Goal: Task Accomplishment & Management: Manage account settings

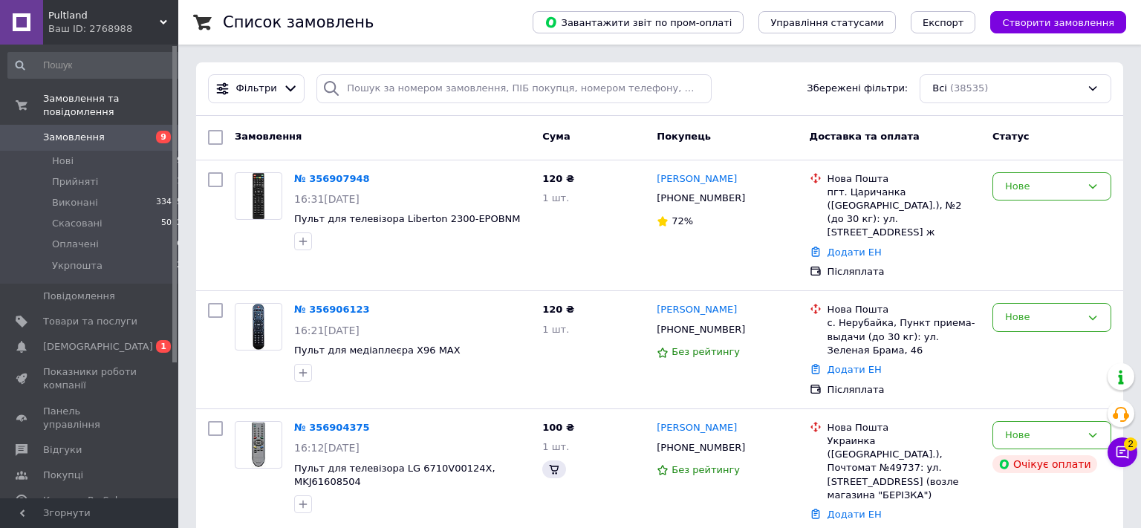
click at [1115, 453] on icon at bounding box center [1122, 452] width 15 height 15
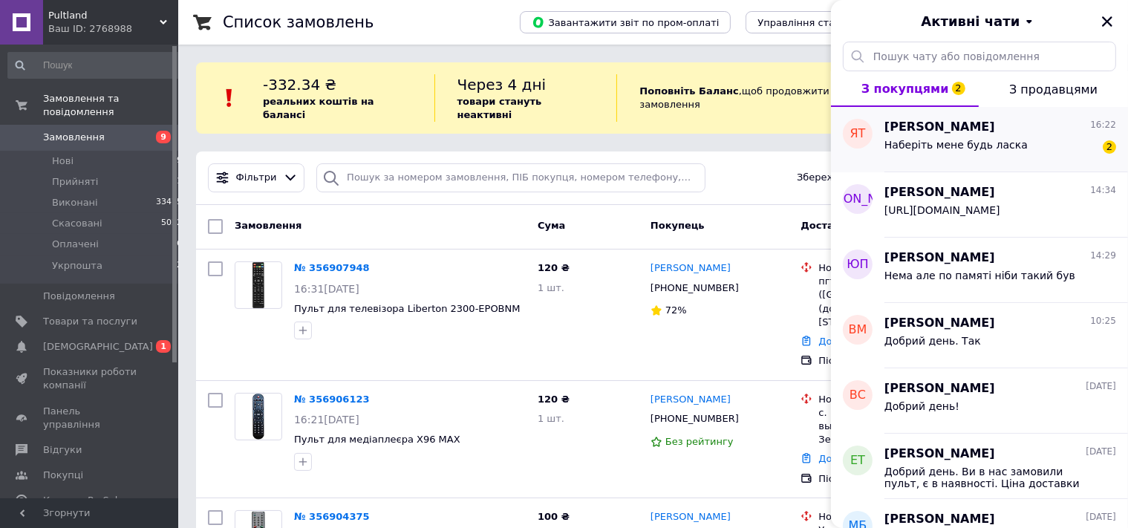
click at [1008, 153] on div "Наберіть мене будь ласка 2" at bounding box center [1000, 148] width 232 height 24
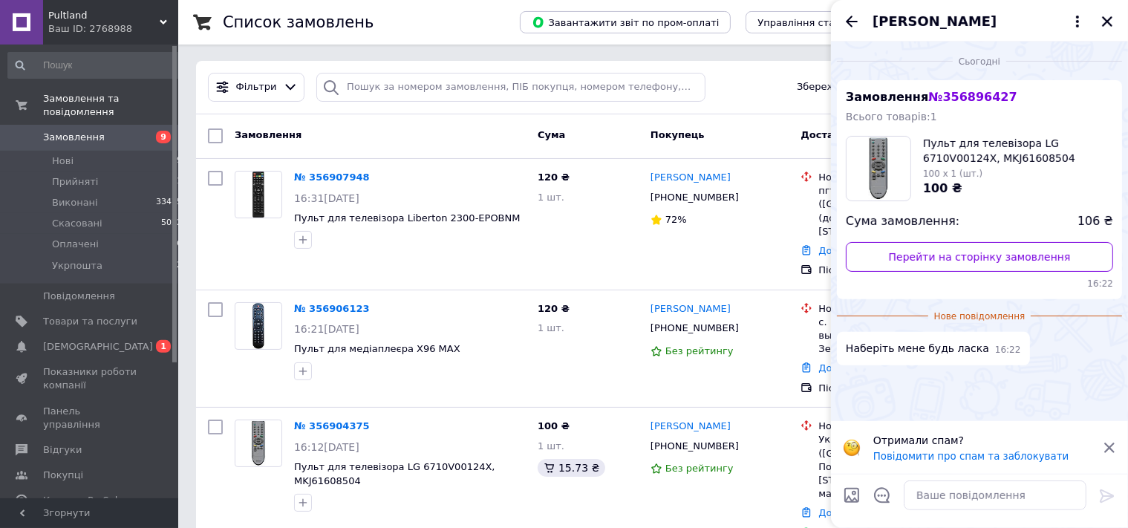
scroll to position [78, 0]
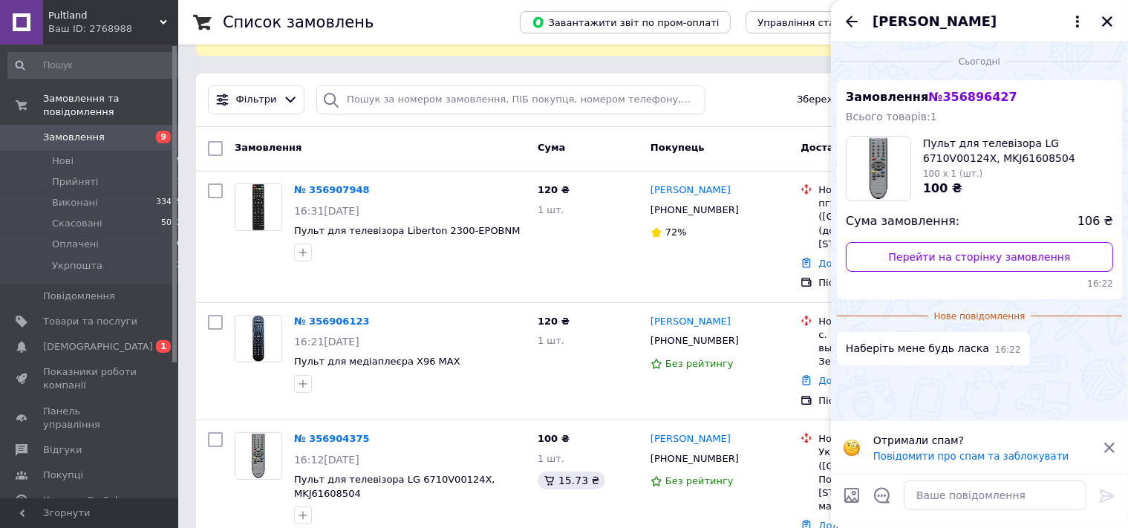
click at [1106, 19] on icon "Закрити" at bounding box center [1106, 21] width 13 height 13
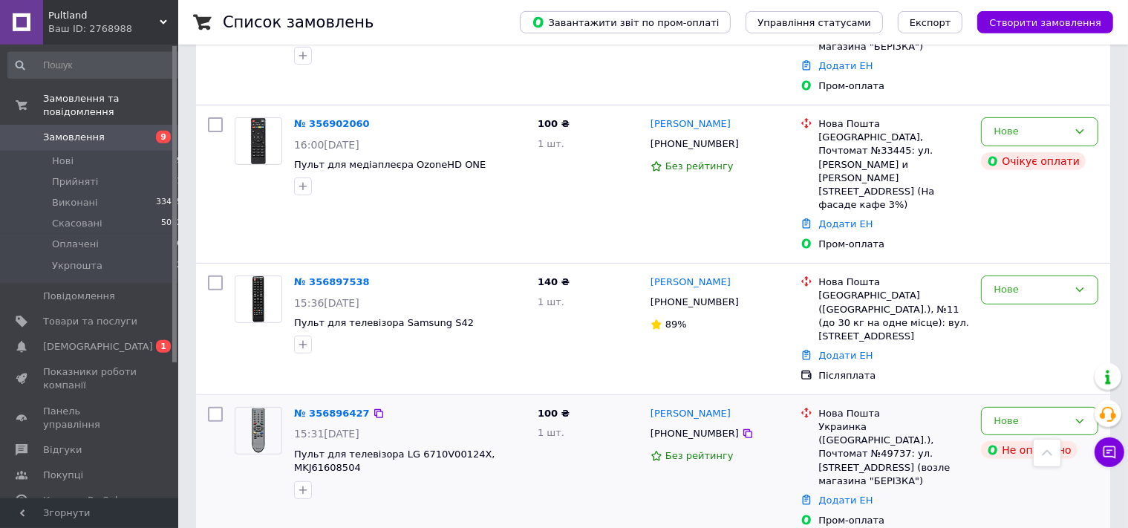
scroll to position [549, 0]
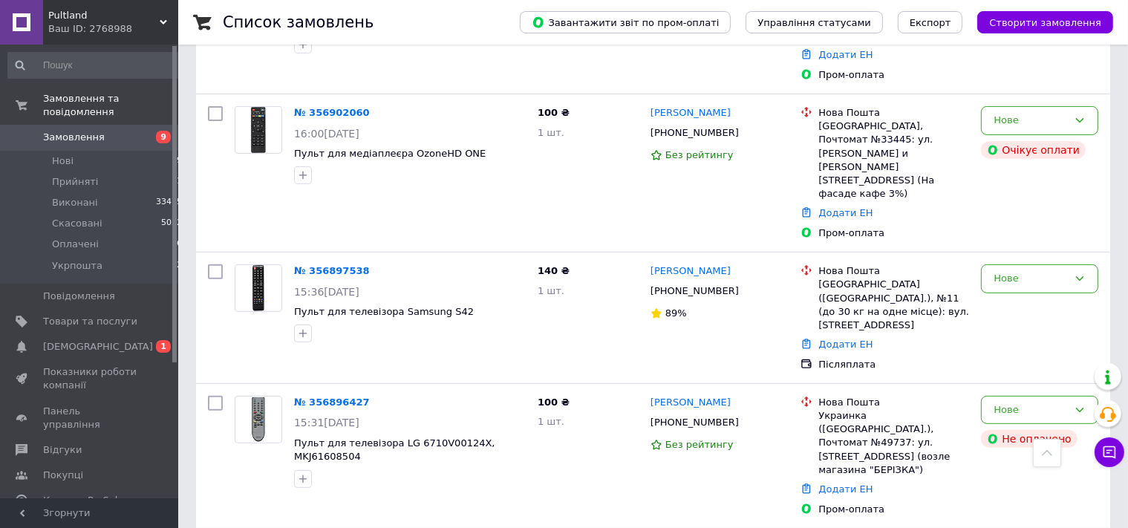
drag, startPoint x: 333, startPoint y: 296, endPoint x: 319, endPoint y: 331, distance: 37.6
click at [333, 397] on link "№ 356896427" at bounding box center [332, 402] width 76 height 11
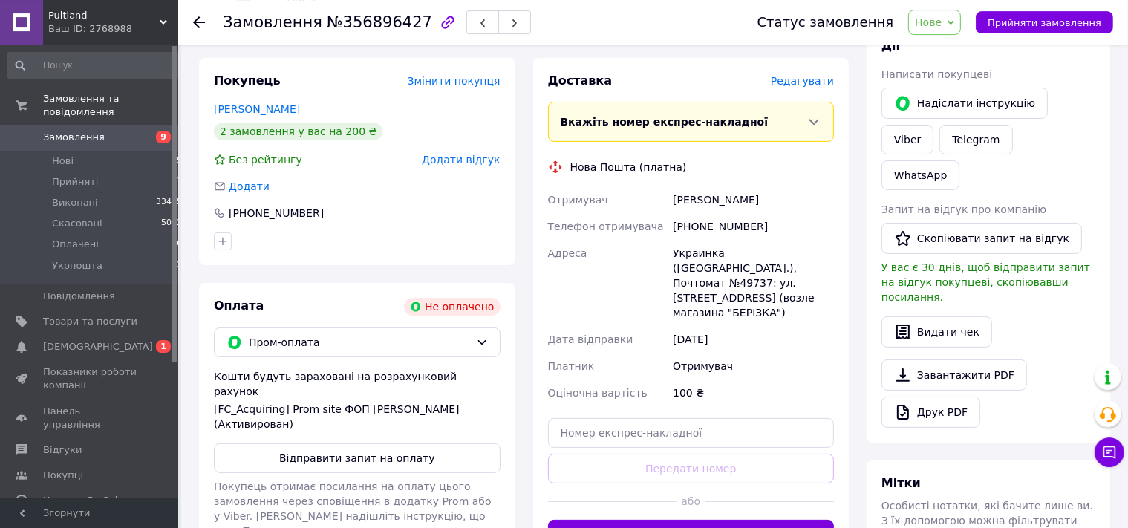
scroll to position [235, 0]
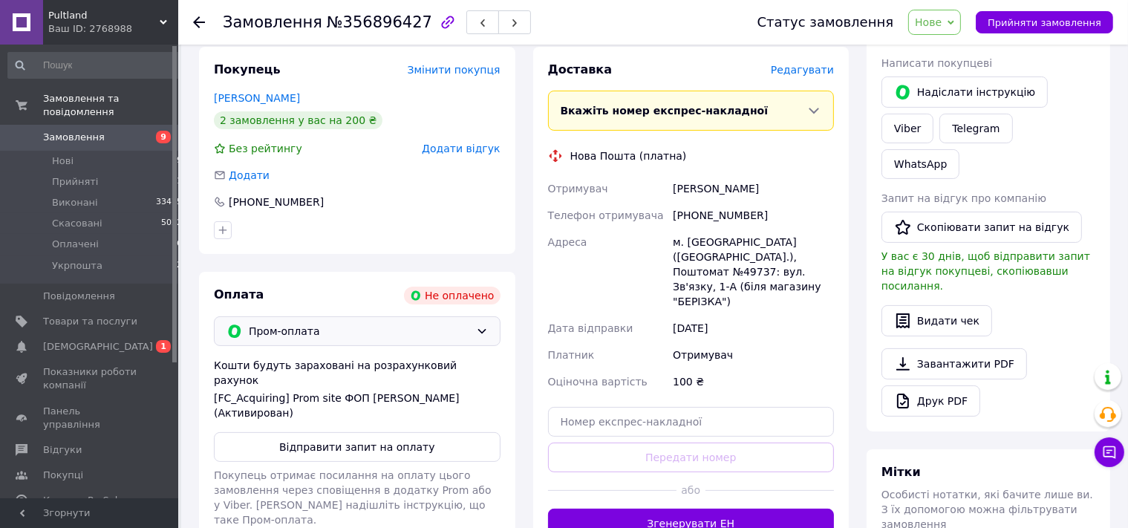
click at [325, 331] on span "Пром-оплата" at bounding box center [359, 331] width 221 height 16
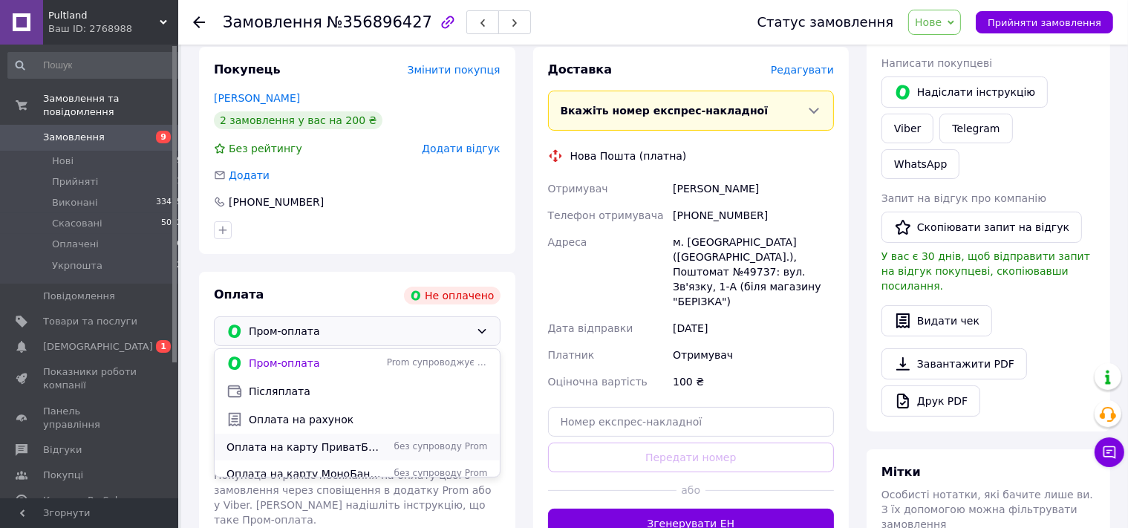
click at [296, 444] on span "Оплата на карту ПриватБанк" at bounding box center [303, 447] width 154 height 15
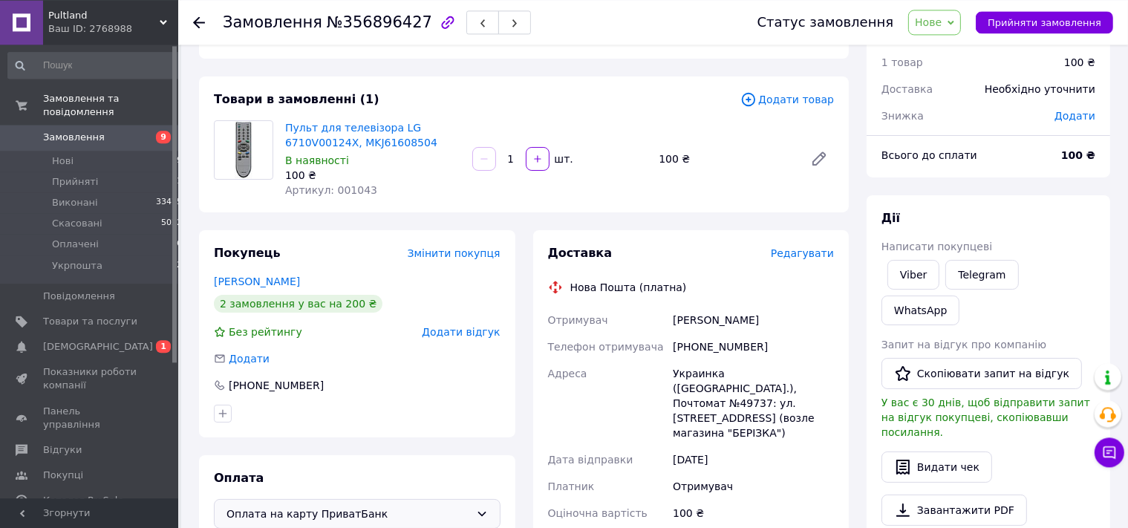
scroll to position [78, 0]
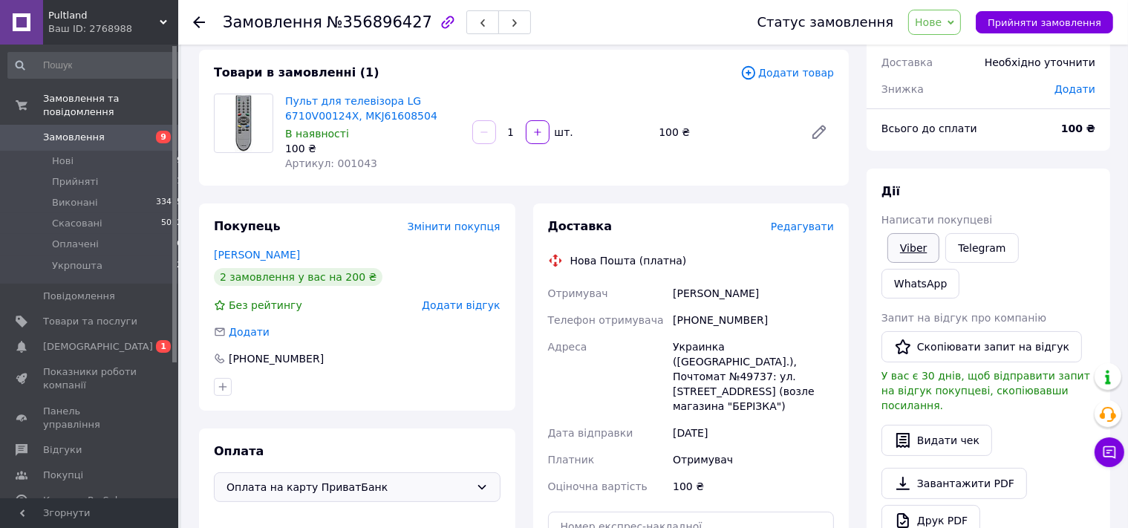
click at [914, 245] on link "Viber" at bounding box center [913, 248] width 52 height 30
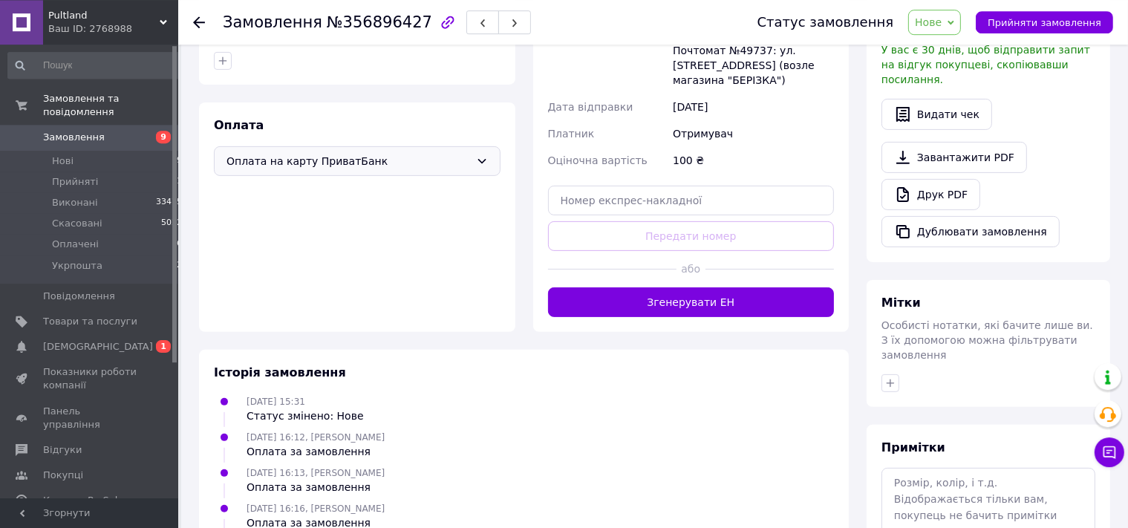
scroll to position [470, 0]
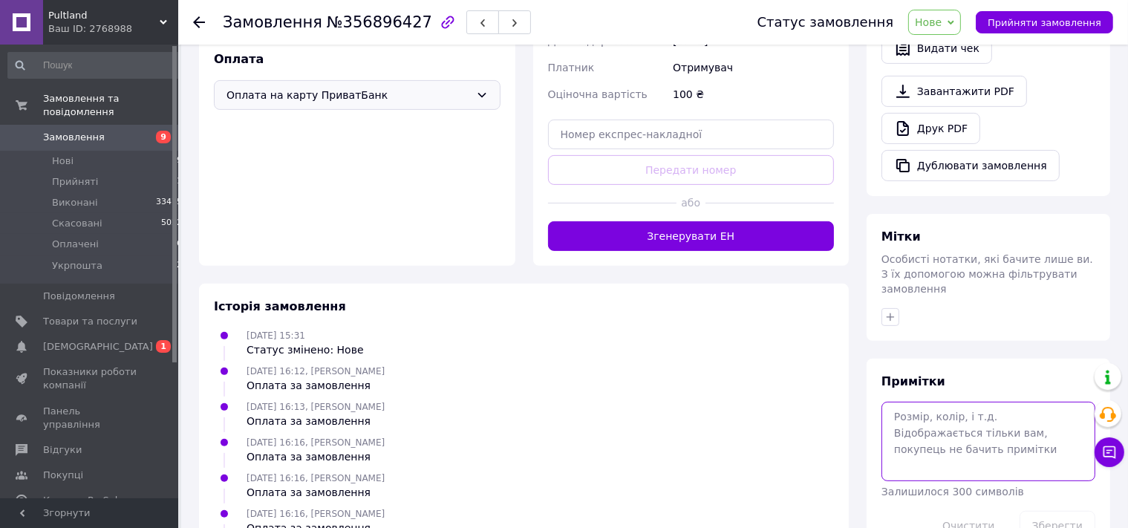
click at [945, 402] on textarea at bounding box center [988, 441] width 214 height 79
type textarea "0124D"
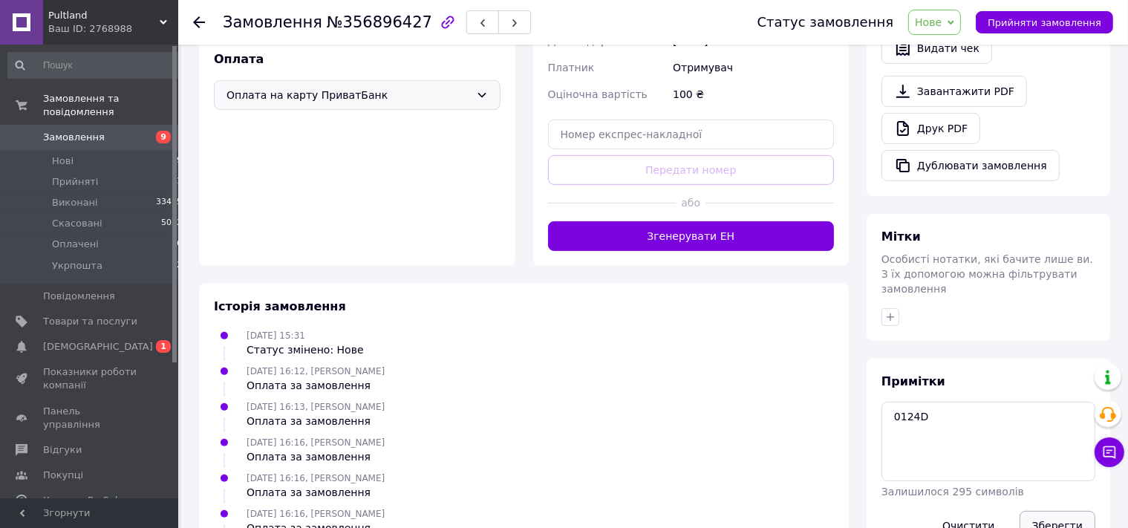
click at [1055, 511] on button "Зберегти" at bounding box center [1058, 526] width 76 height 30
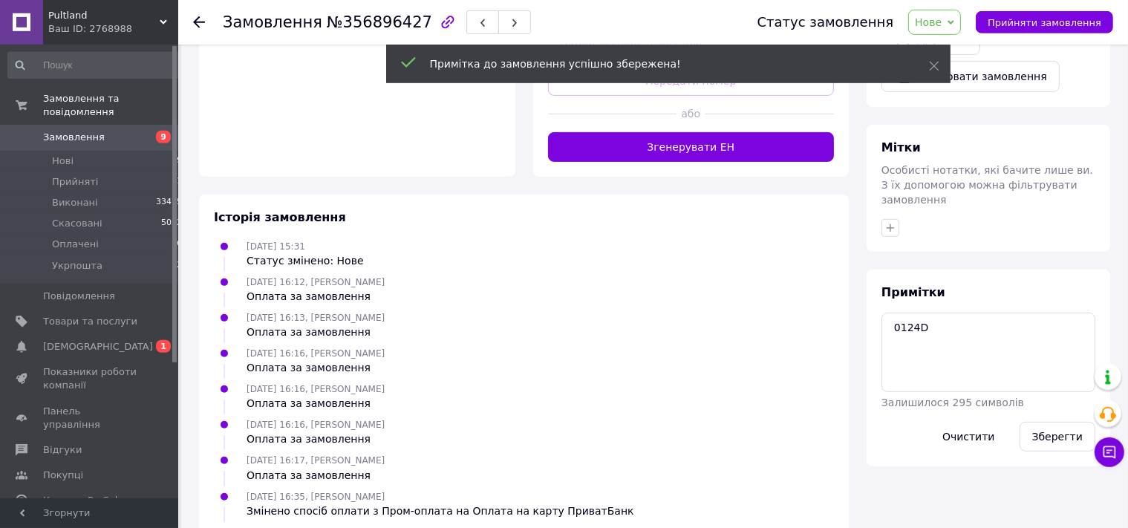
scroll to position [429, 0]
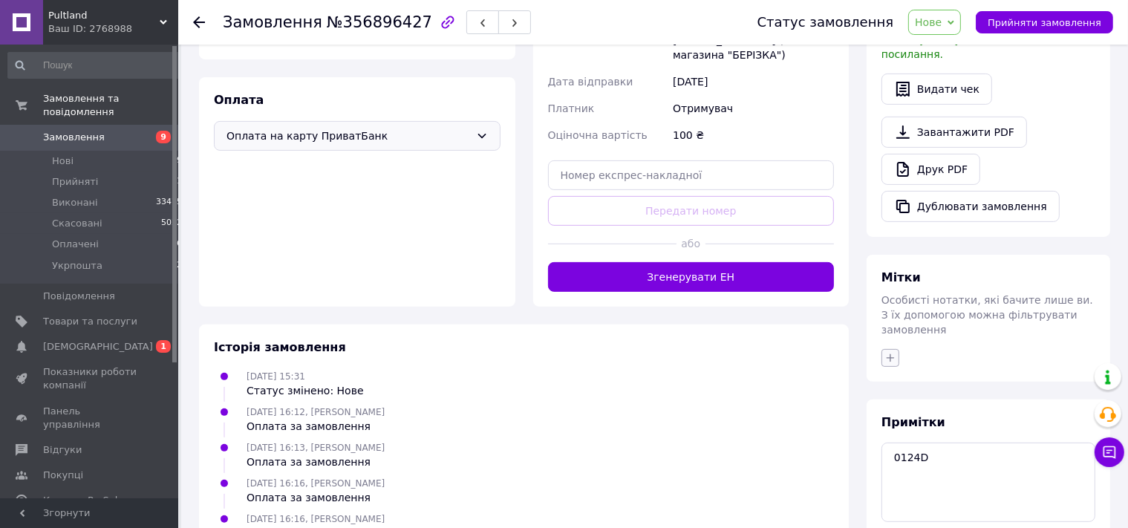
click at [894, 352] on icon "button" at bounding box center [890, 358] width 12 height 12
click at [913, 466] on label "ждем опл" at bounding box center [931, 471] width 50 height 11
checkbox input "true"
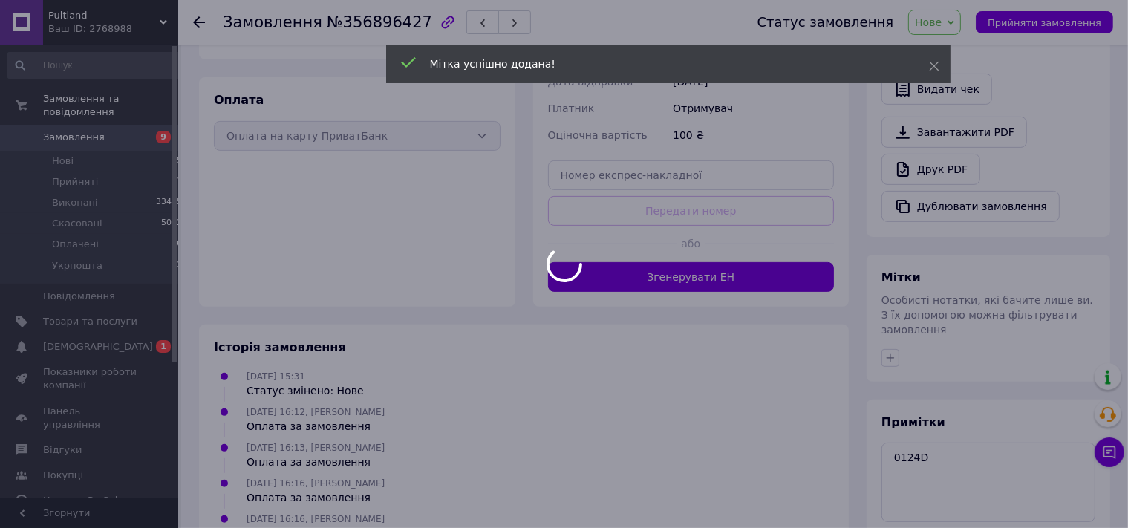
click at [200, 20] on div at bounding box center [564, 264] width 1128 height 528
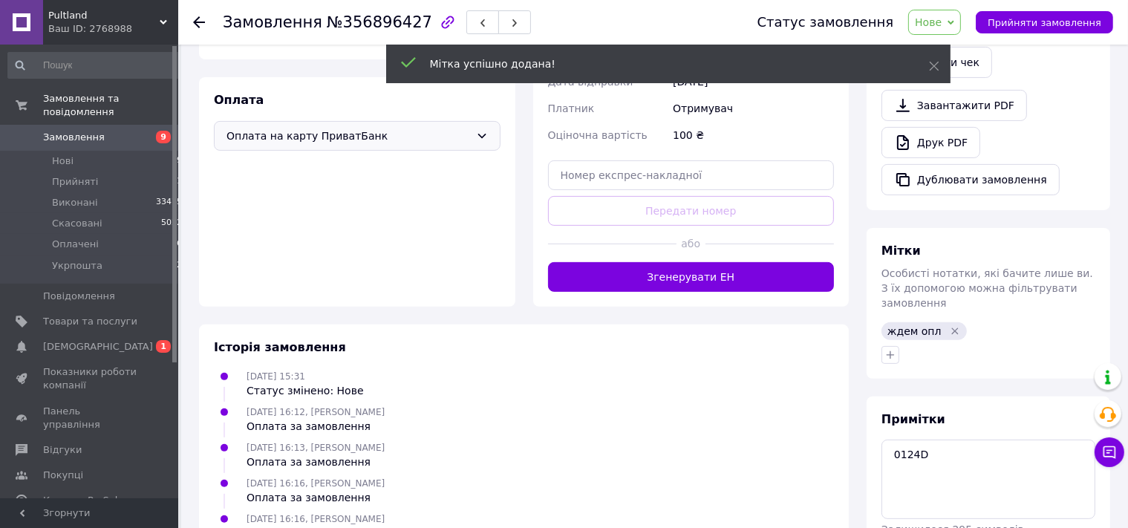
click at [198, 19] on use at bounding box center [199, 22] width 12 height 12
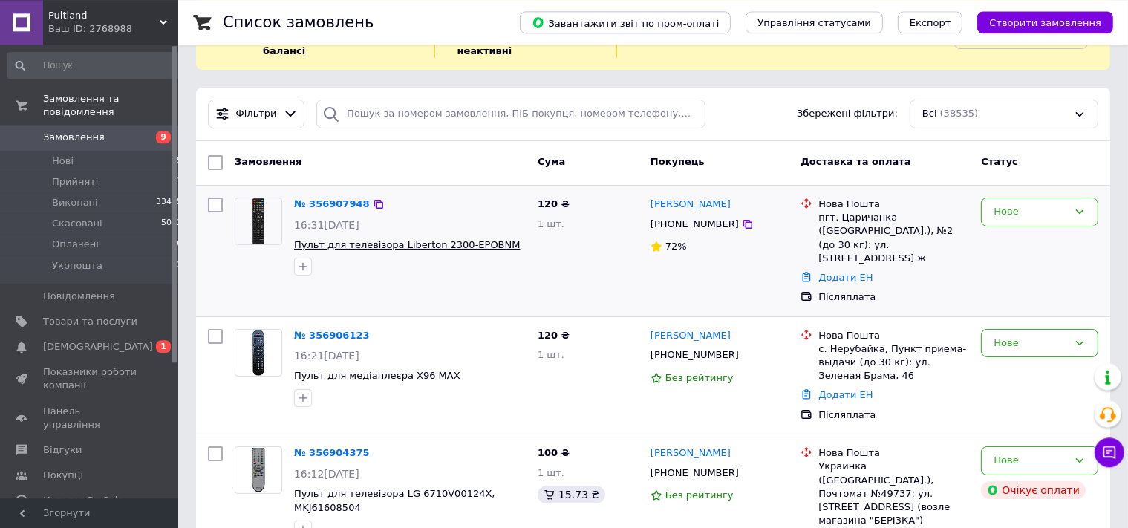
scroll to position [78, 0]
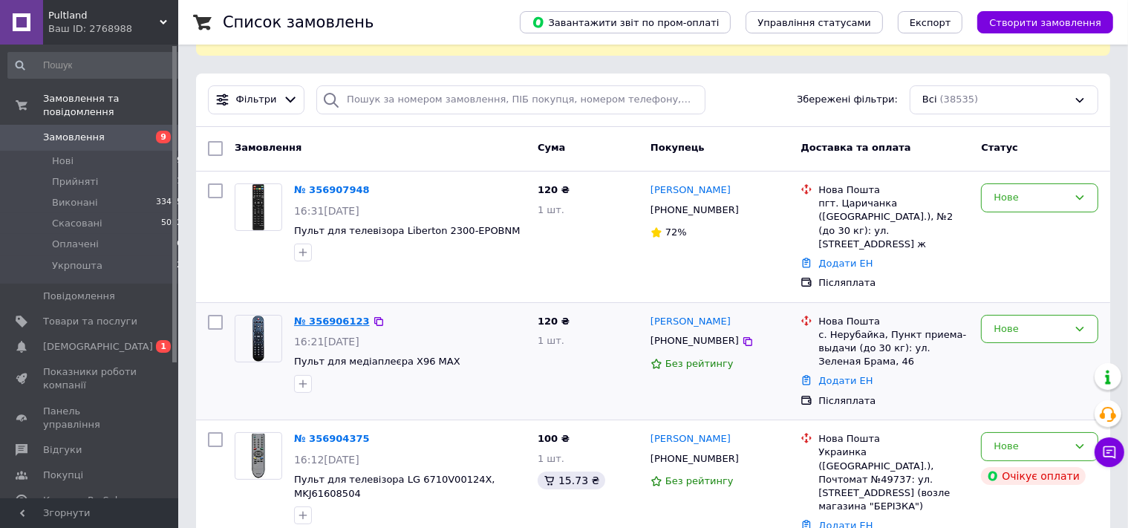
click at [323, 316] on link "№ 356906123" at bounding box center [332, 321] width 76 height 11
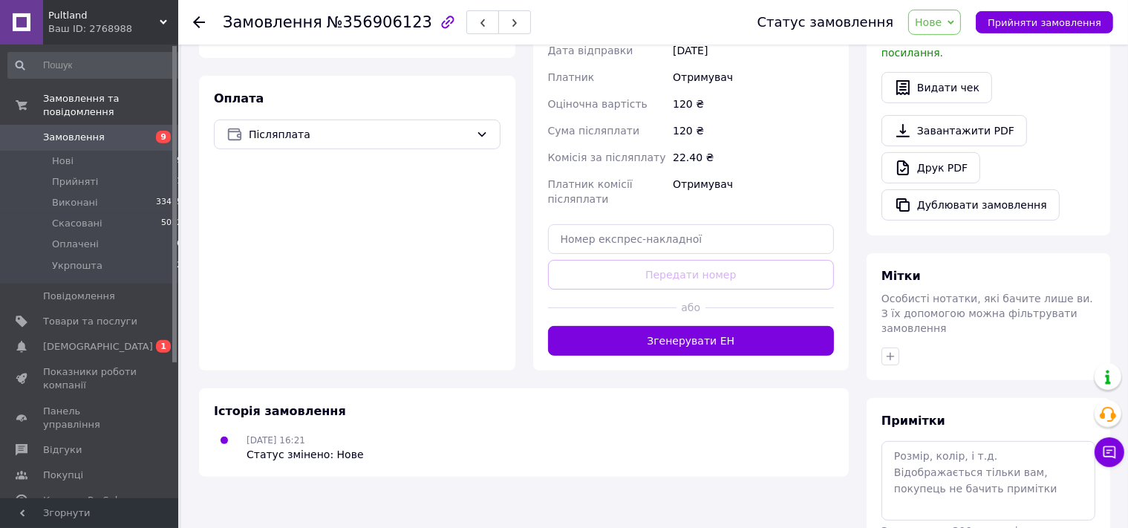
scroll to position [448, 0]
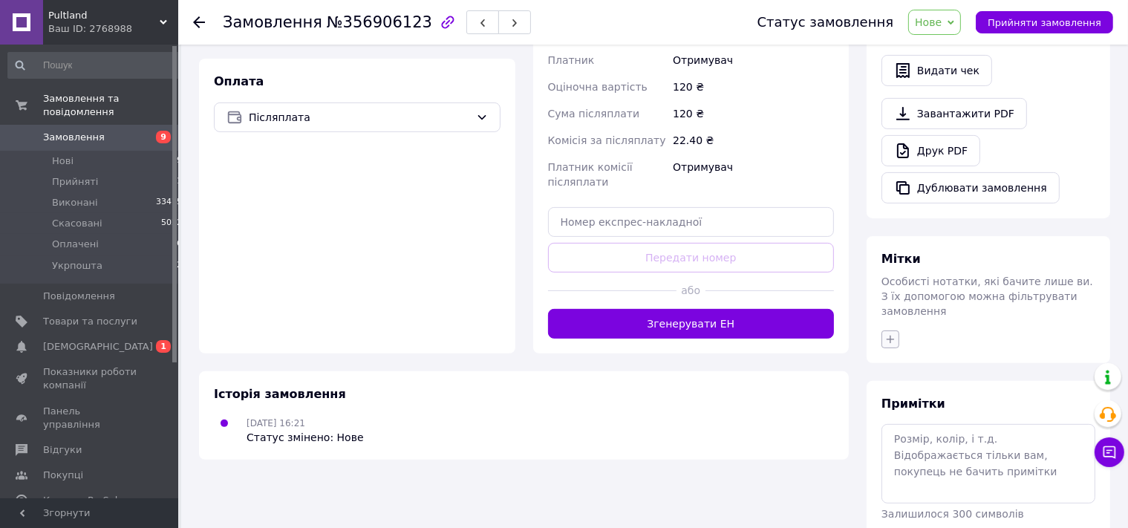
click at [888, 333] on icon "button" at bounding box center [890, 339] width 12 height 12
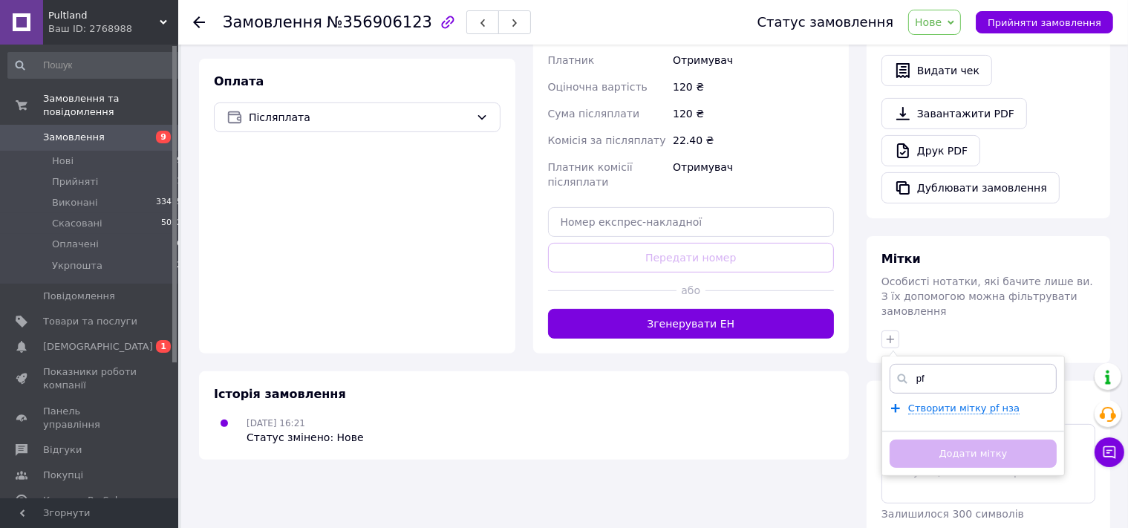
type input "p"
type input "Занято"
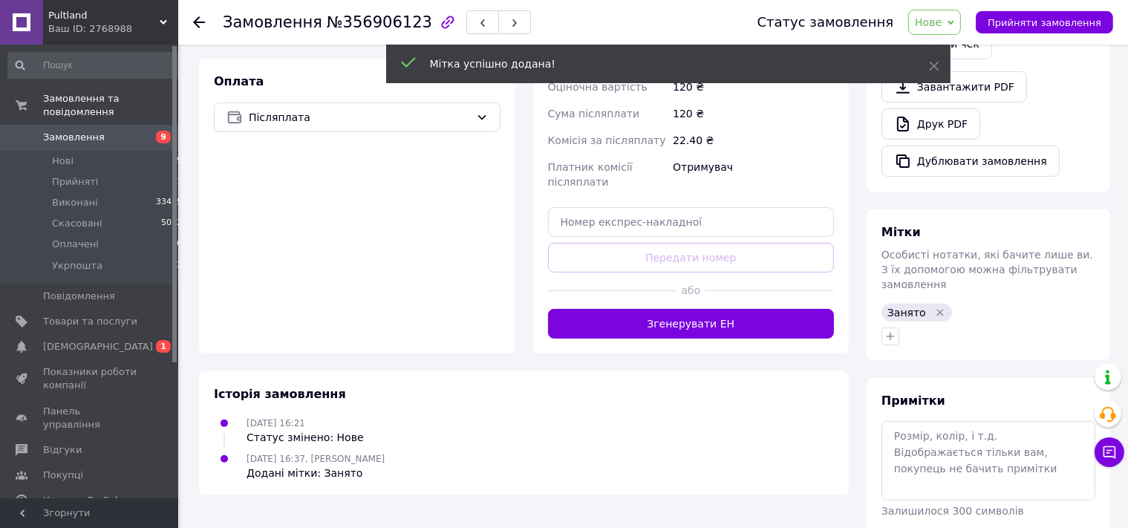
scroll to position [446, 0]
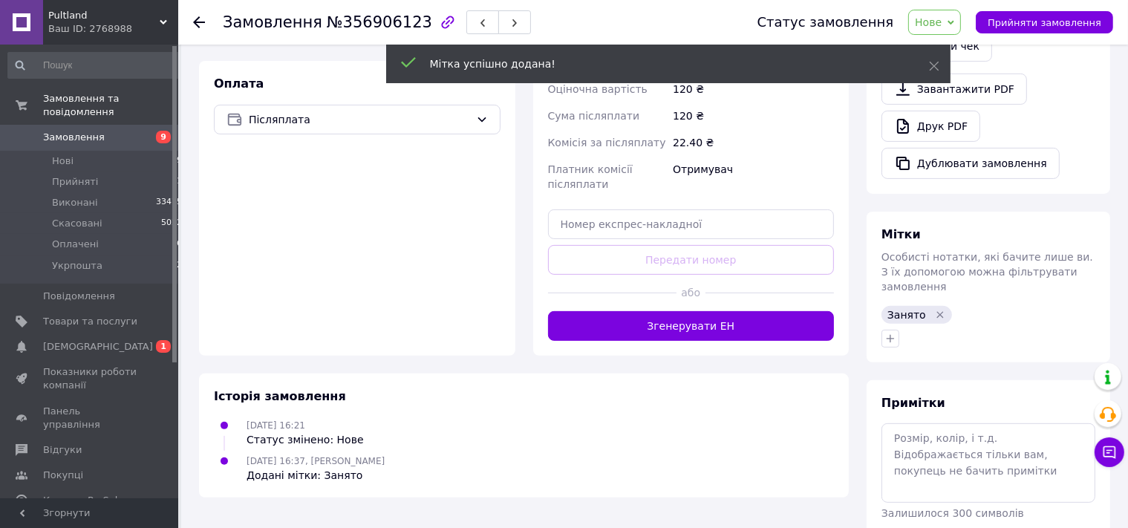
click at [199, 17] on use at bounding box center [199, 22] width 12 height 12
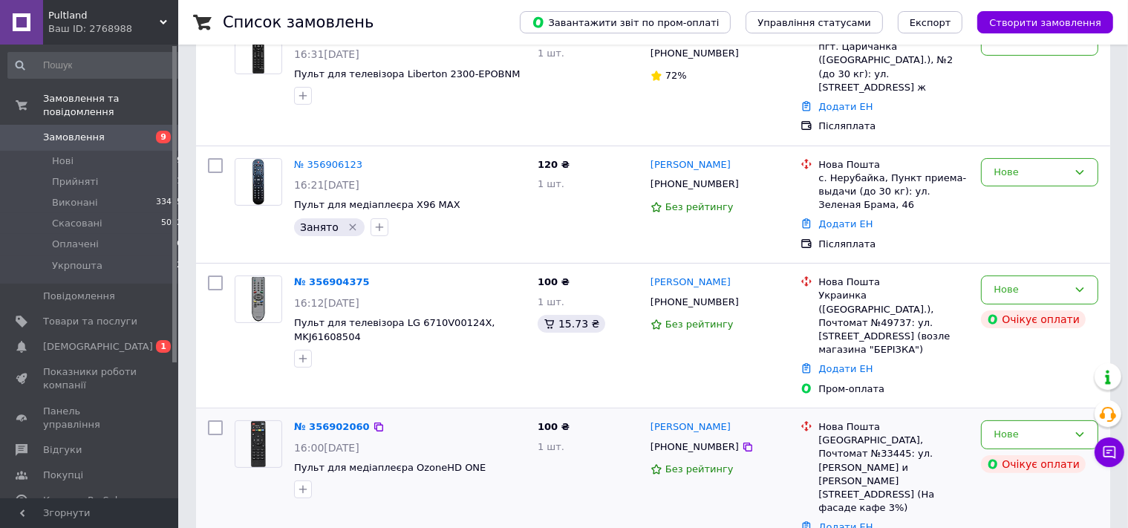
scroll to position [313, 0]
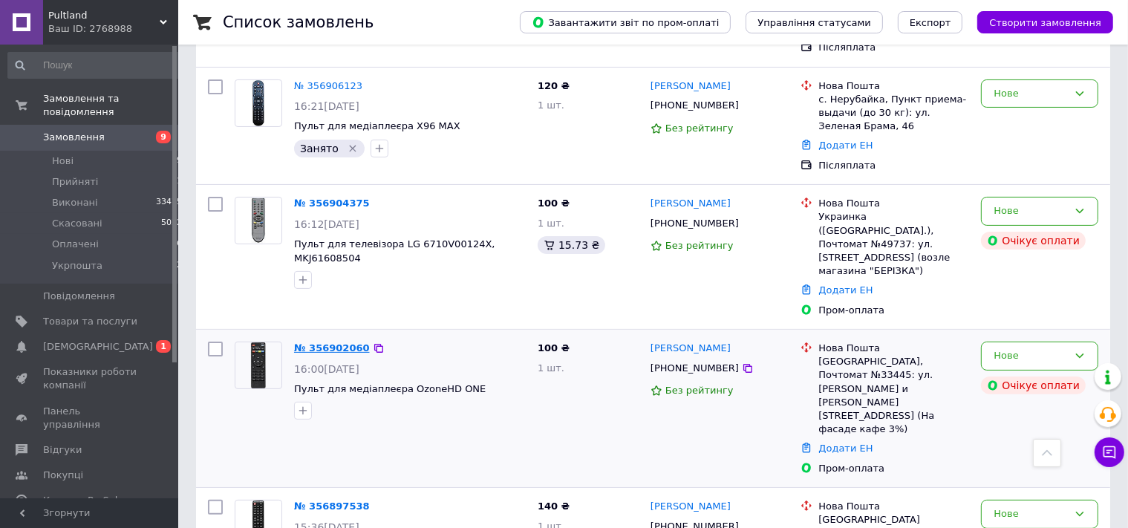
click at [313, 342] on link "№ 356902060" at bounding box center [332, 347] width 76 height 11
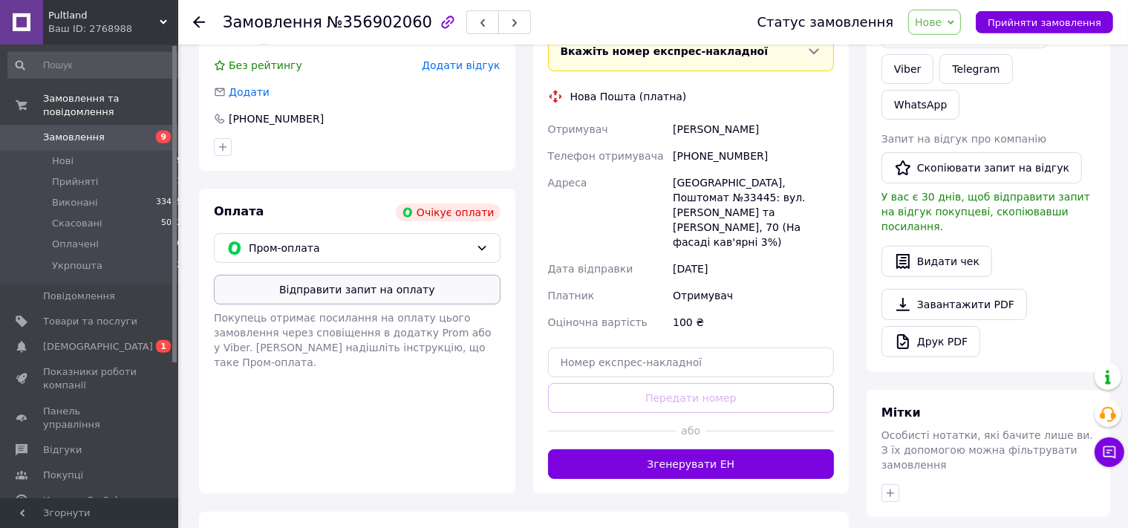
scroll to position [291, 0]
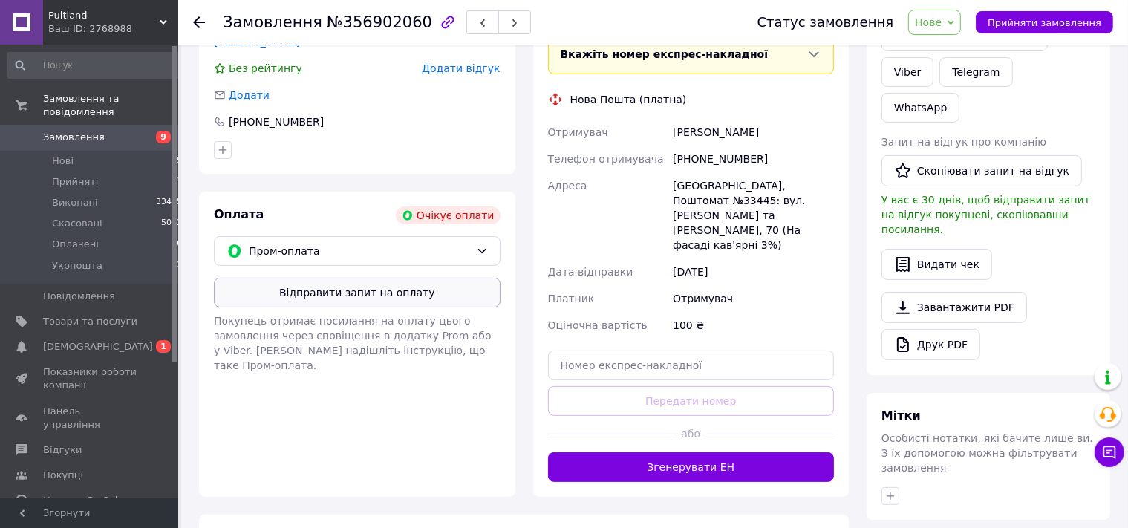
click at [334, 293] on button "Відправити запит на оплату" at bounding box center [357, 293] width 287 height 30
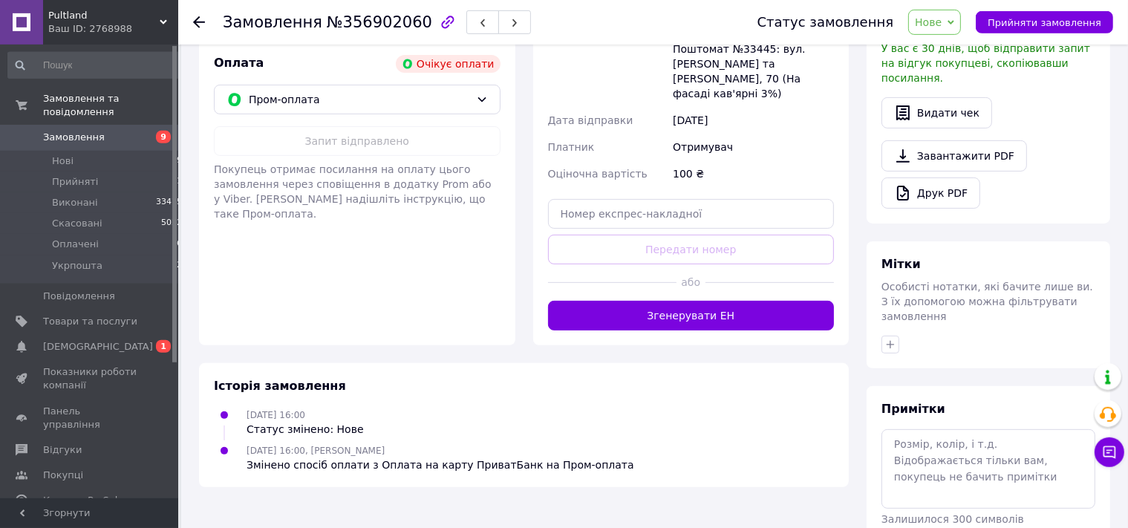
scroll to position [448, 0]
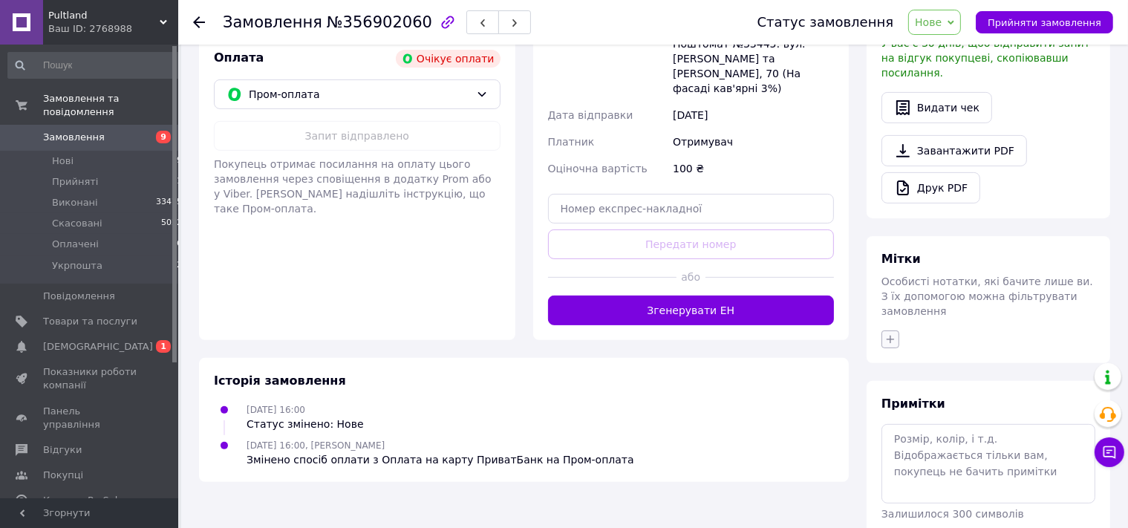
click at [889, 333] on icon "button" at bounding box center [890, 339] width 12 height 12
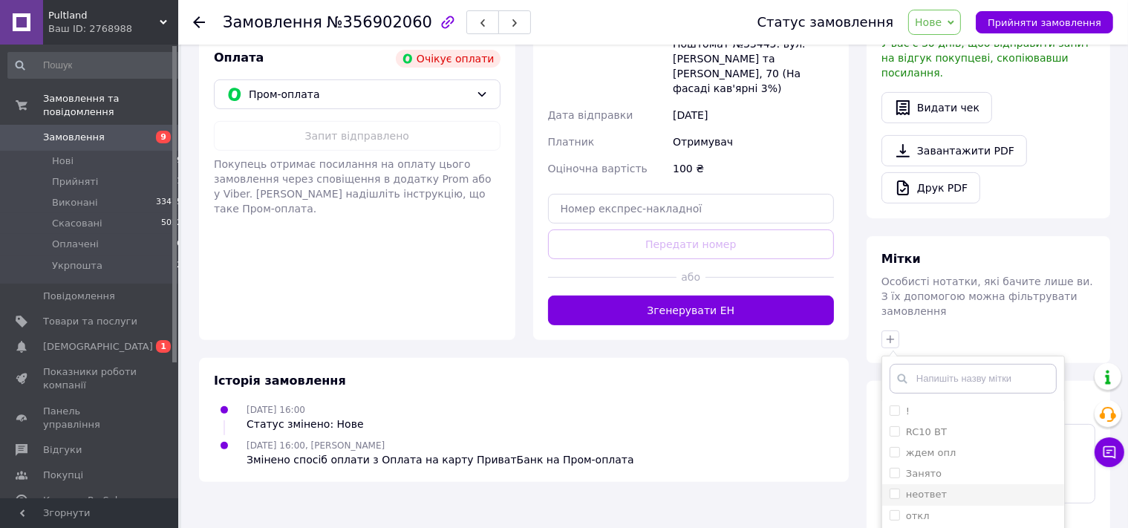
click at [916, 484] on li "неответ" at bounding box center [973, 494] width 182 height 21
checkbox input "true"
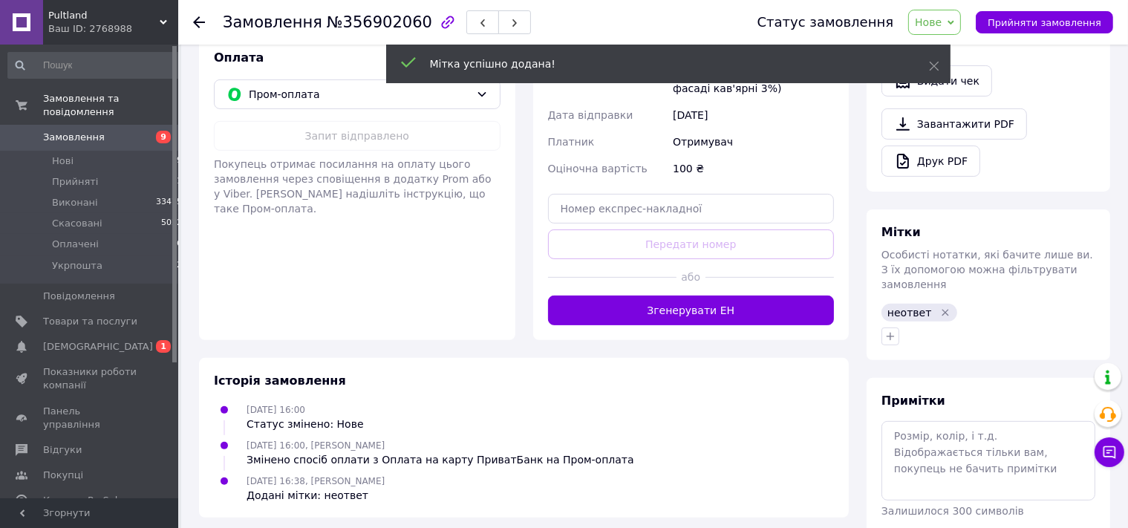
scroll to position [446, 0]
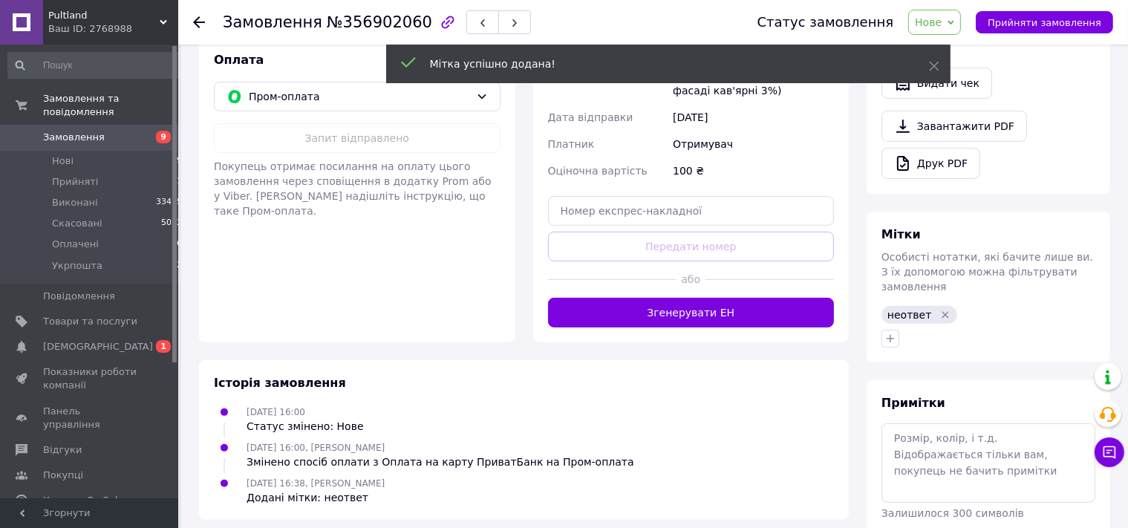
click at [203, 21] on icon at bounding box center [199, 22] width 12 height 12
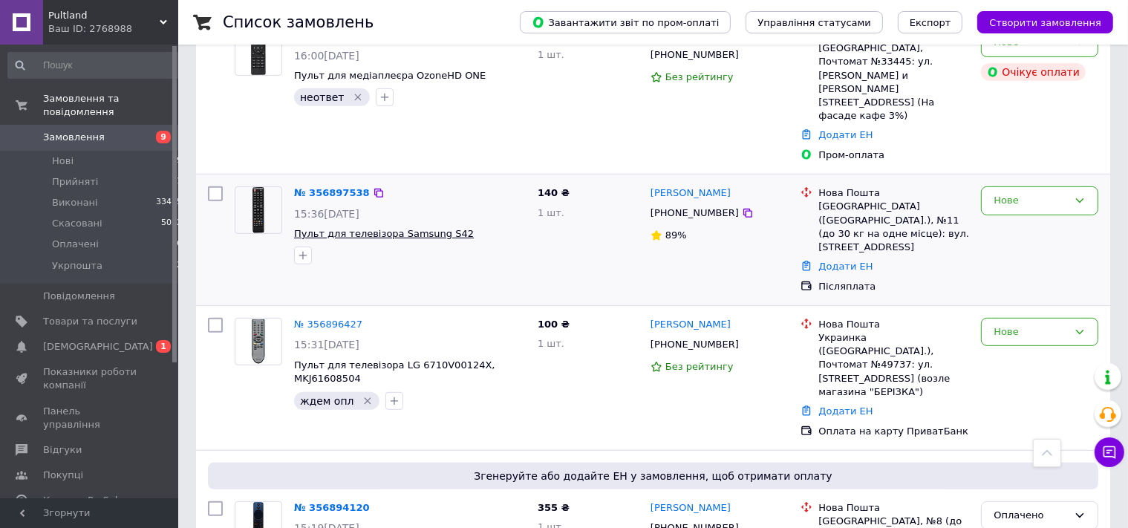
scroll to position [470, 0]
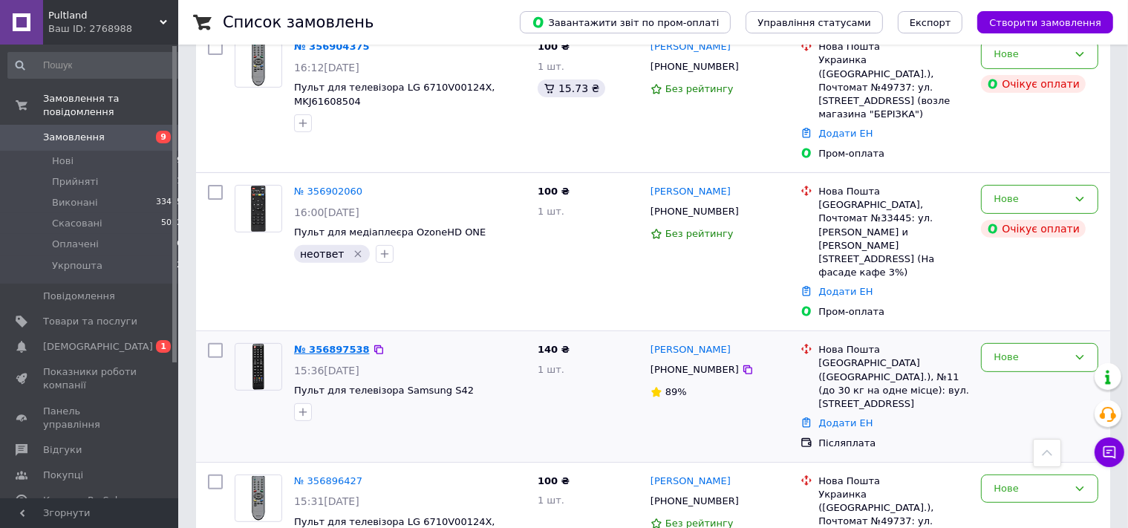
click at [322, 344] on link "№ 356897538" at bounding box center [332, 349] width 76 height 11
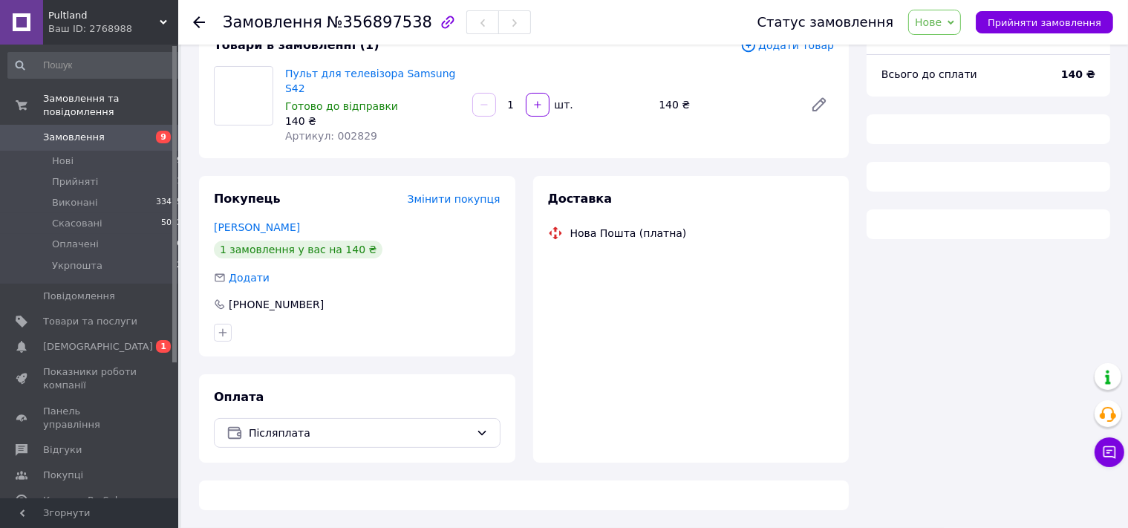
scroll to position [91, 0]
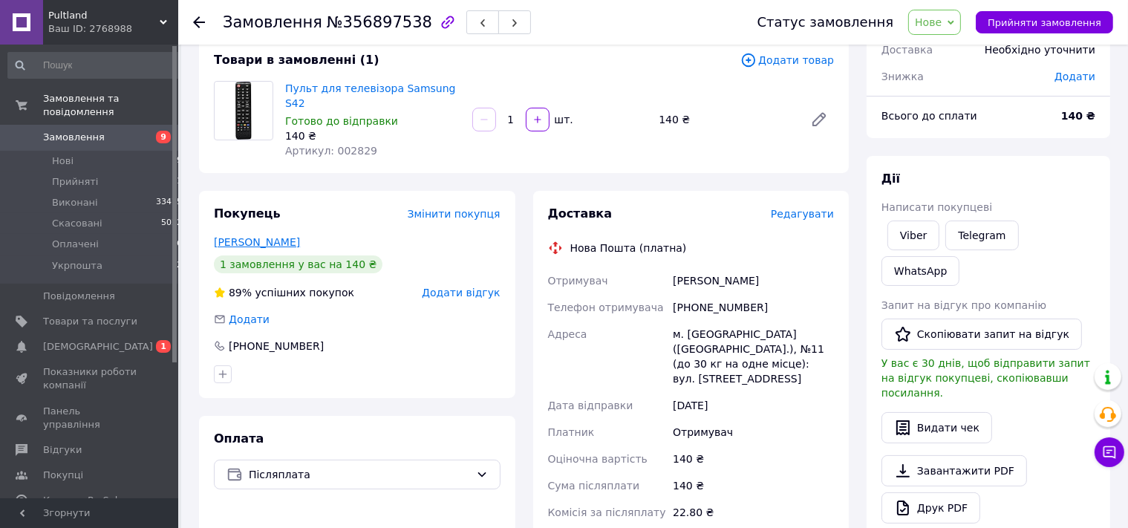
click at [260, 236] on link "[PERSON_NAME]" at bounding box center [257, 242] width 86 height 12
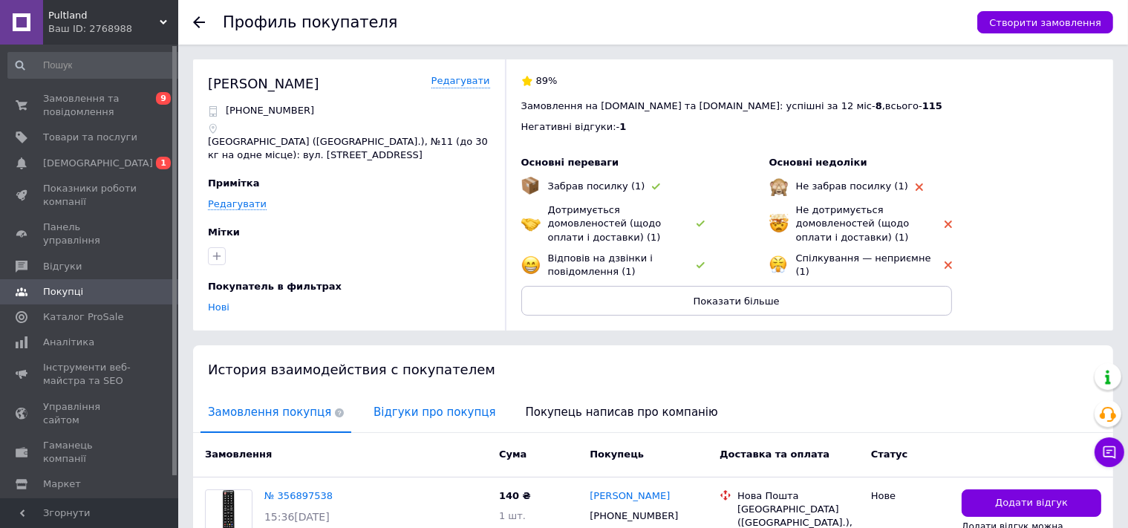
click at [408, 413] on span "Відгуки про покупця" at bounding box center [434, 413] width 137 height 38
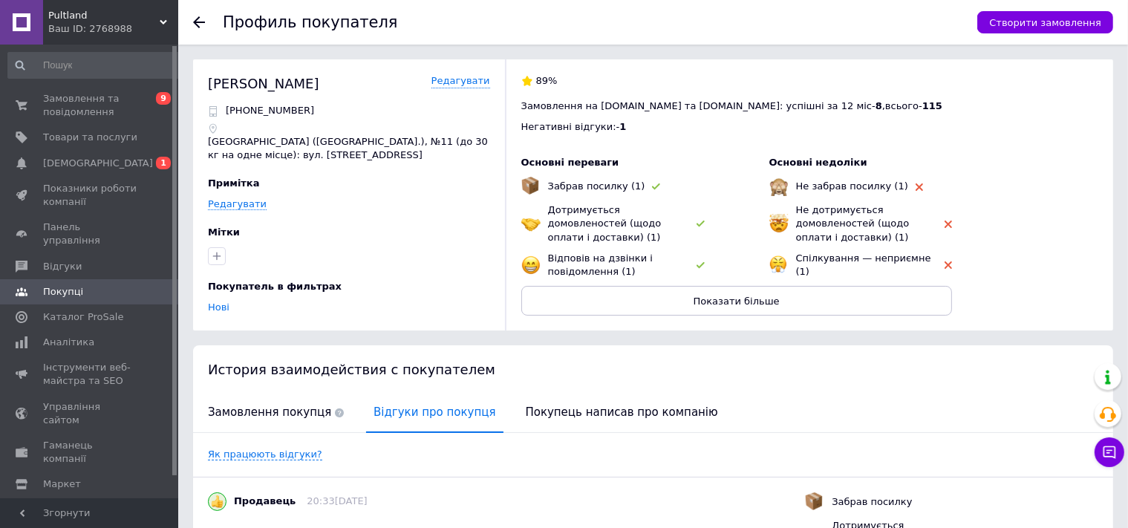
click at [195, 22] on use at bounding box center [199, 22] width 12 height 12
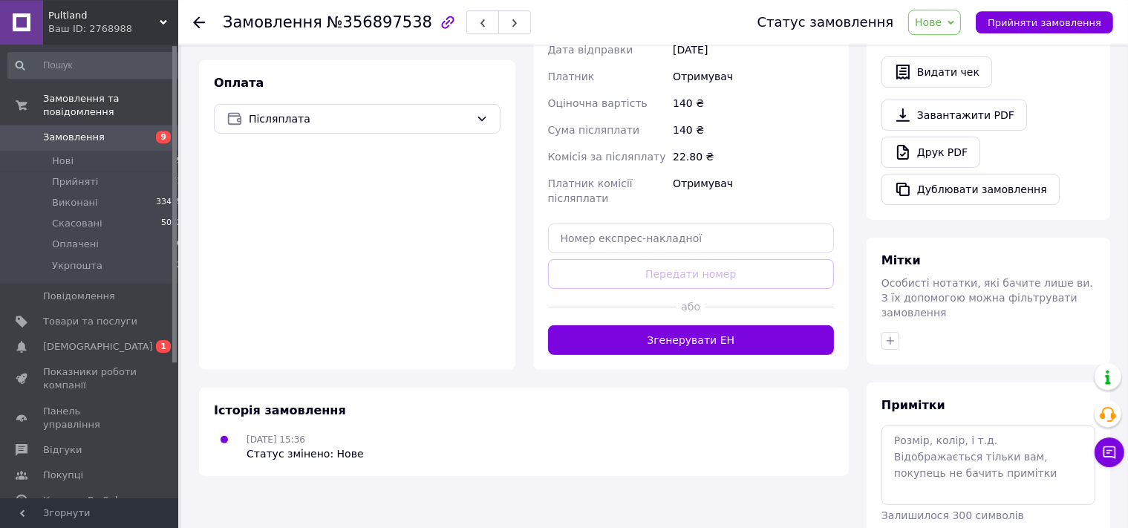
scroll to position [448, 0]
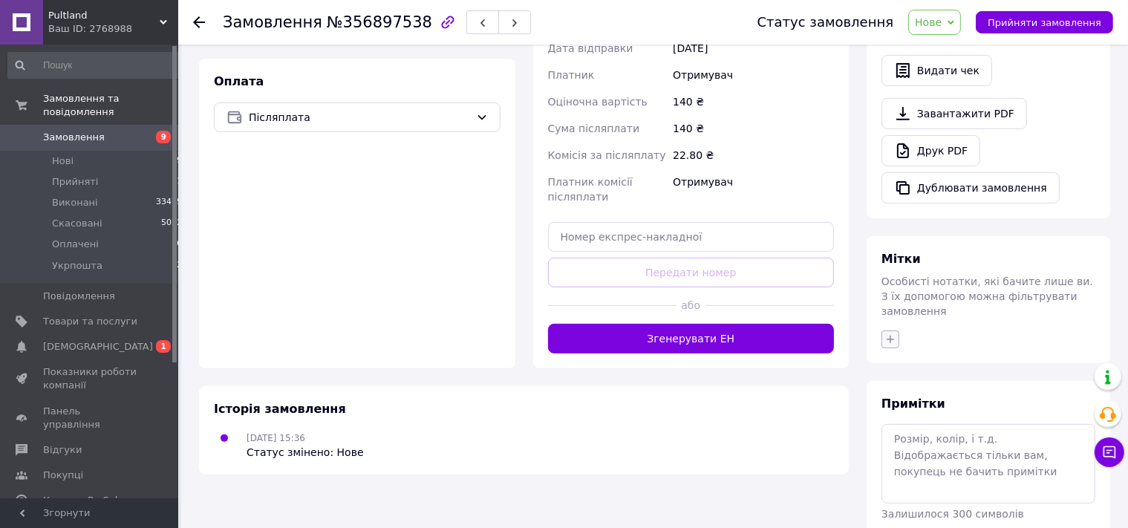
click at [889, 333] on icon "button" at bounding box center [890, 339] width 12 height 12
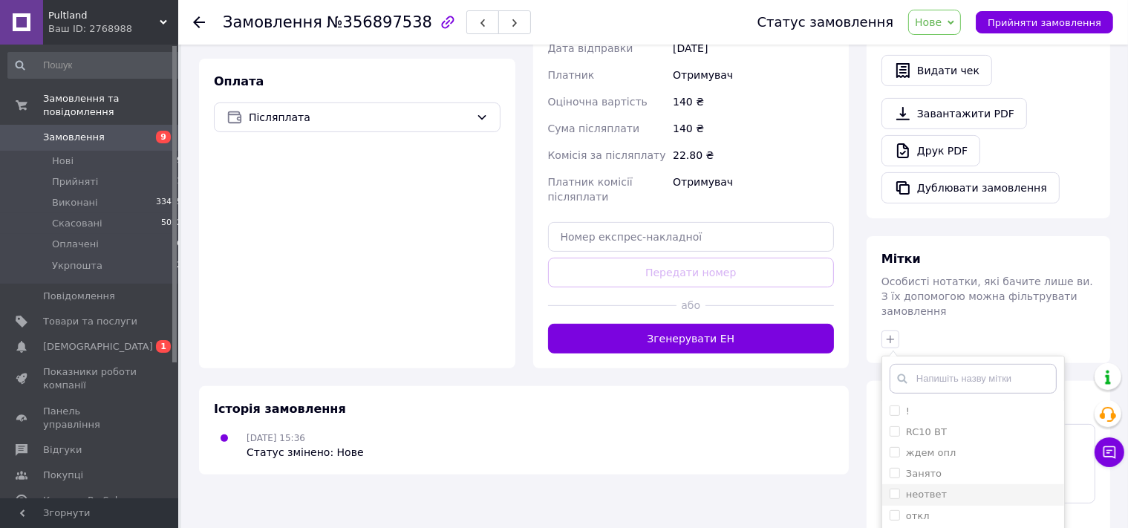
click at [925, 489] on label "неответ" at bounding box center [926, 494] width 41 height 11
checkbox input "true"
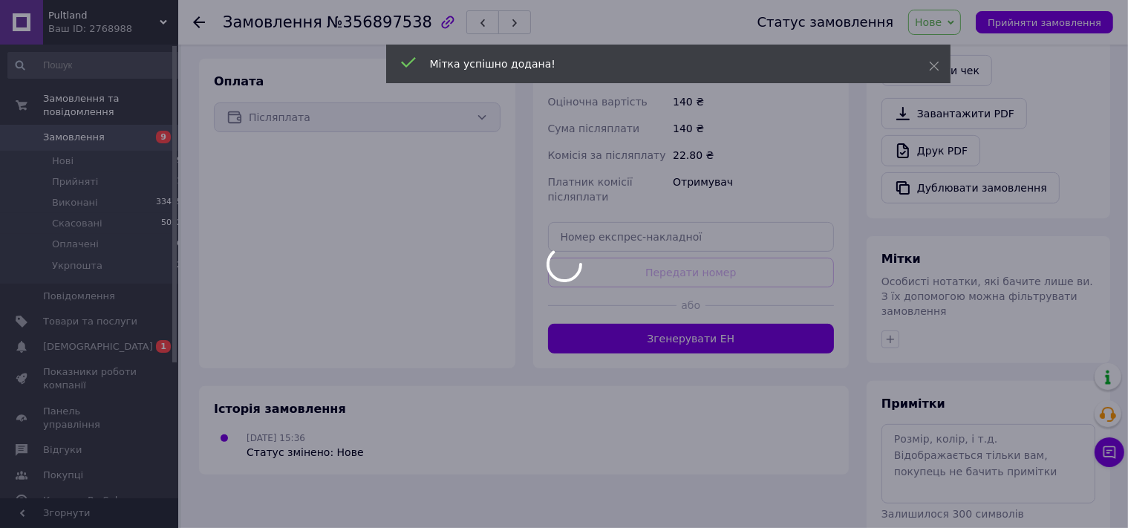
scroll to position [446, 0]
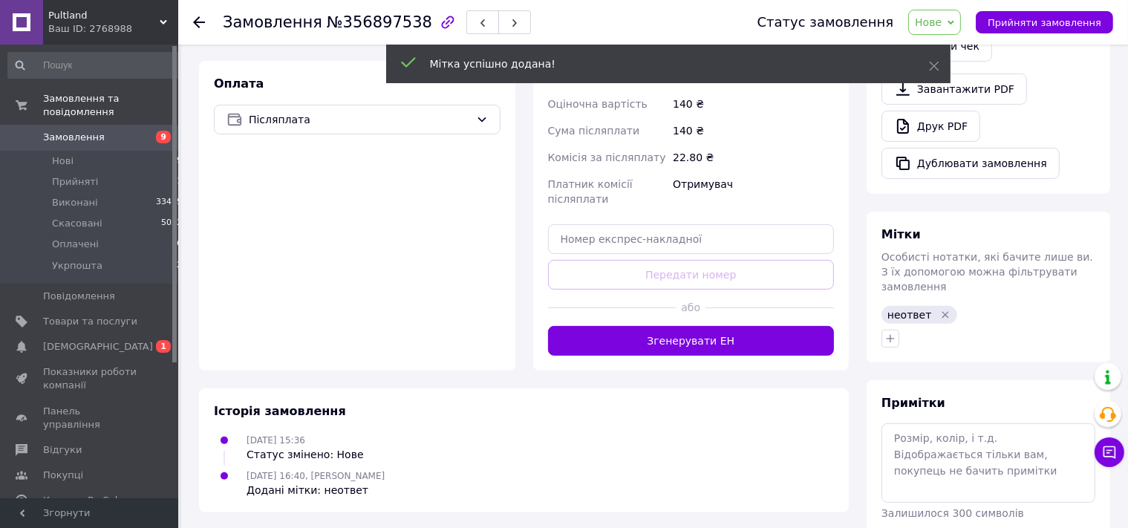
click at [200, 23] on use at bounding box center [199, 22] width 12 height 12
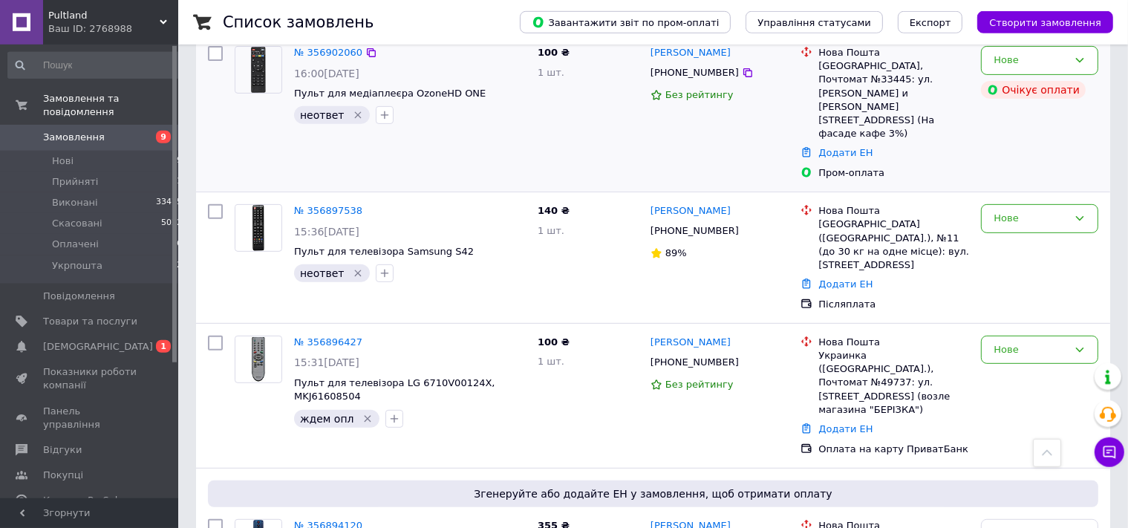
scroll to position [784, 0]
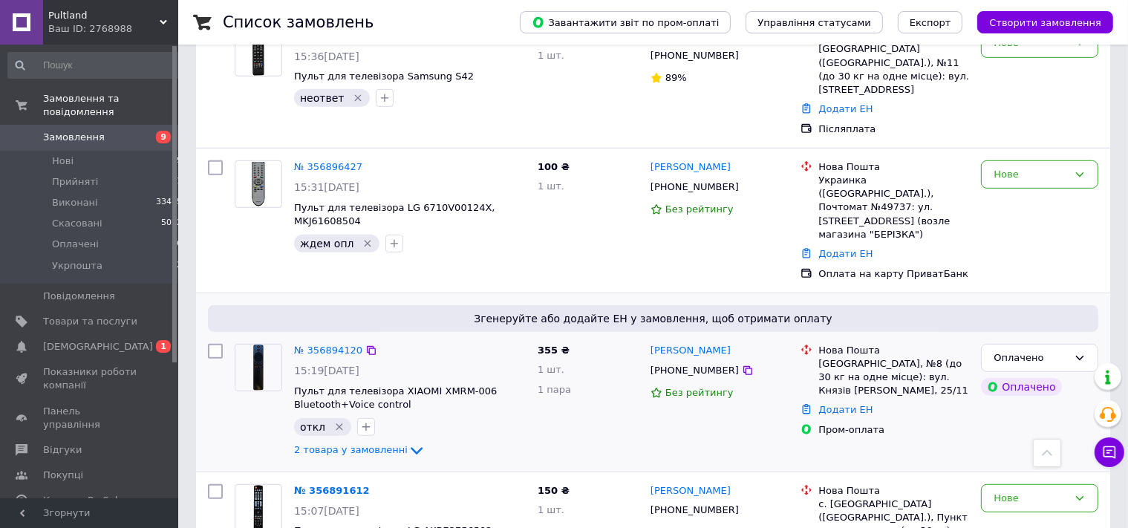
drag, startPoint x: 60, startPoint y: 146, endPoint x: 400, endPoint y: 287, distance: 367.5
click at [60, 154] on span "Нові" at bounding box center [63, 160] width 22 height 13
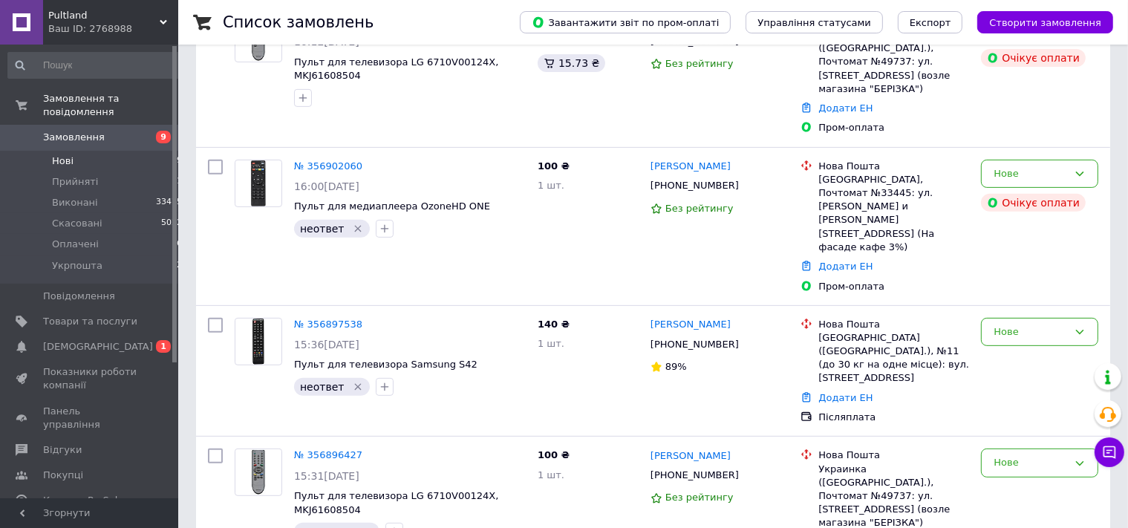
scroll to position [835, 0]
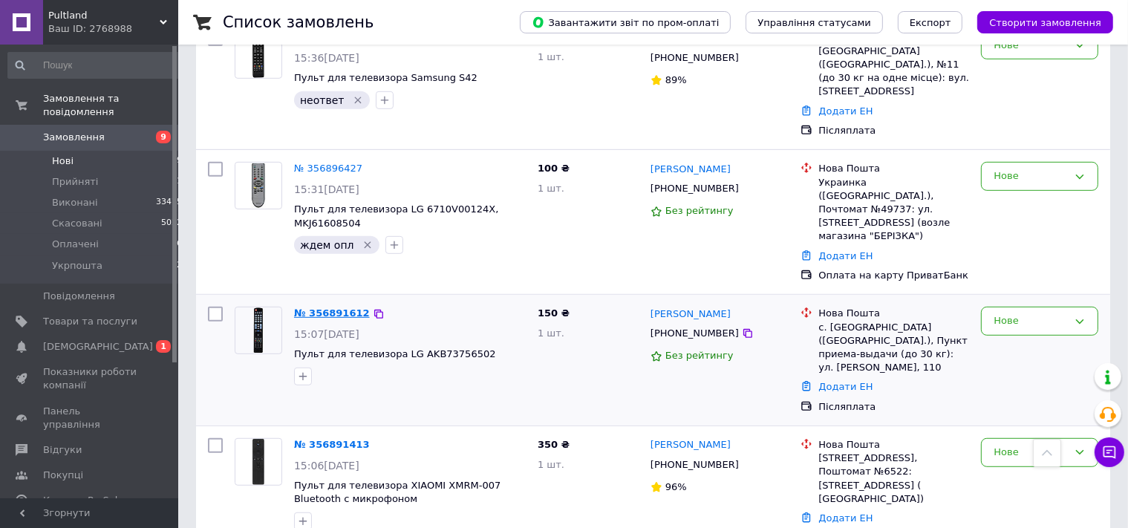
click at [333, 307] on link "№ 356891612" at bounding box center [332, 312] width 76 height 11
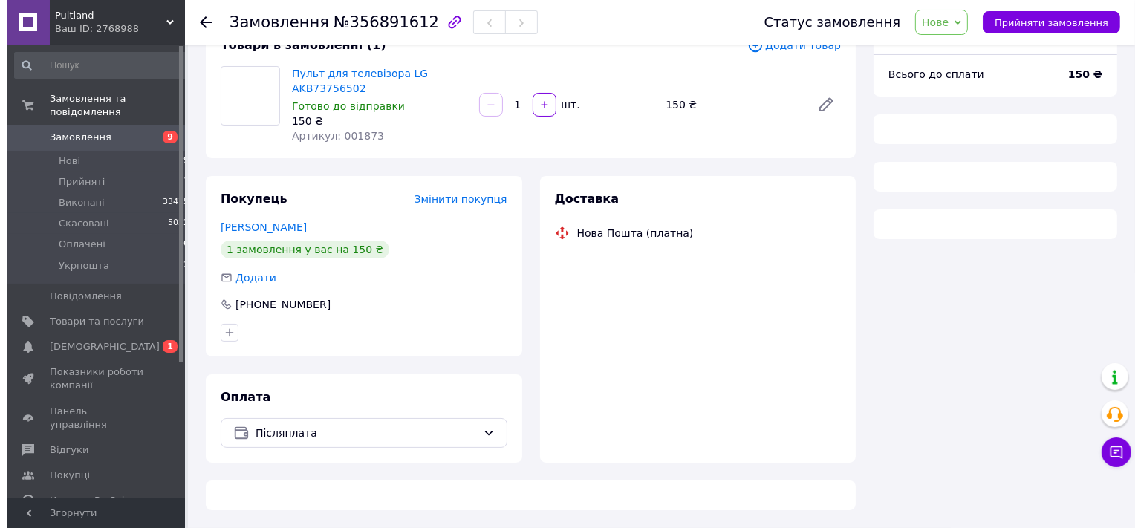
scroll to position [105, 0]
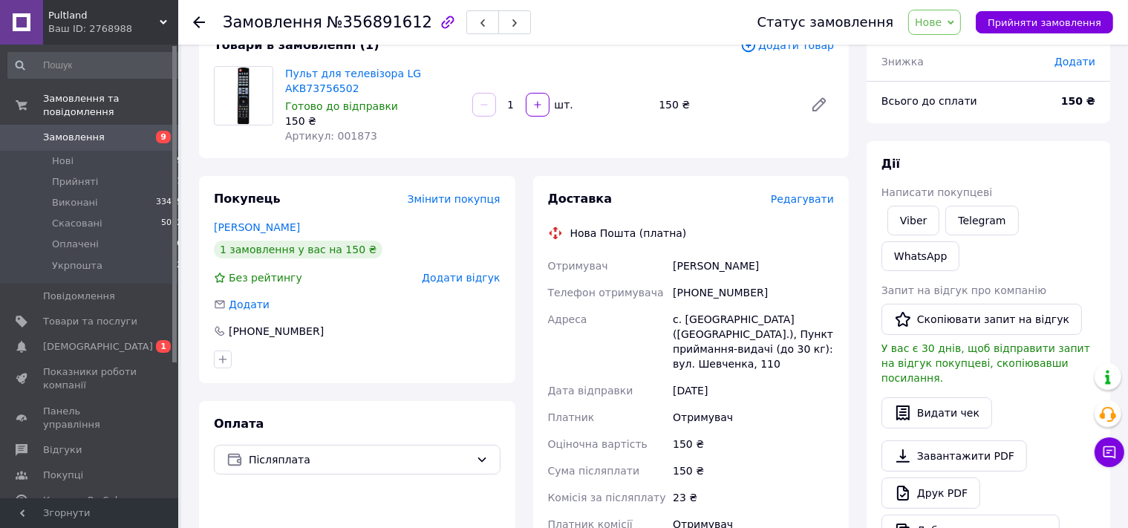
click at [808, 195] on span "Редагувати" at bounding box center [802, 199] width 63 height 12
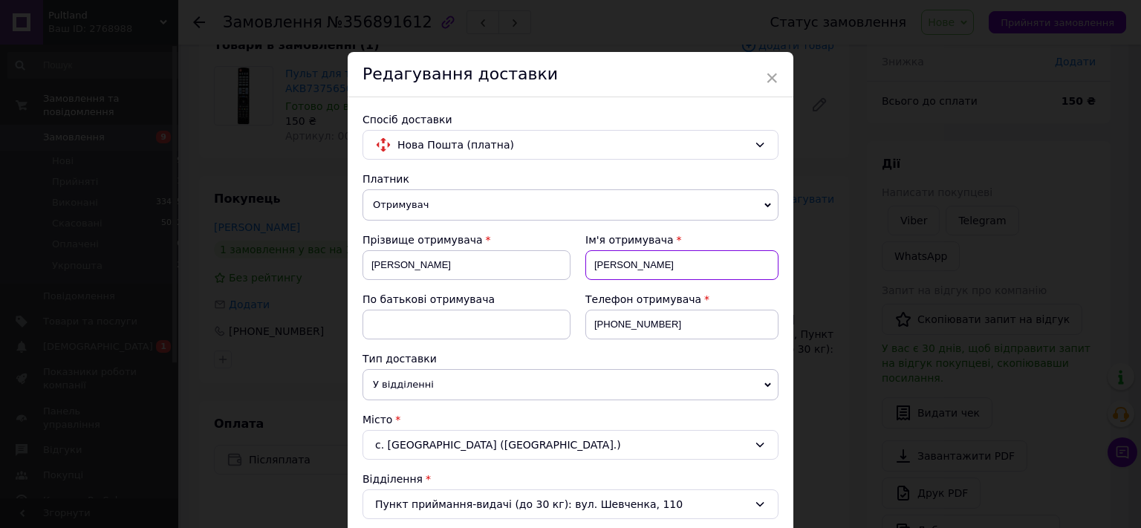
drag, startPoint x: 597, startPoint y: 269, endPoint x: 633, endPoint y: 275, distance: 36.9
click at [633, 275] on input "[PERSON_NAME]" at bounding box center [681, 265] width 193 height 30
drag, startPoint x: 622, startPoint y: 267, endPoint x: 594, endPoint y: 266, distance: 27.5
click at [594, 266] on input "[PERSON_NAME]" at bounding box center [681, 265] width 193 height 30
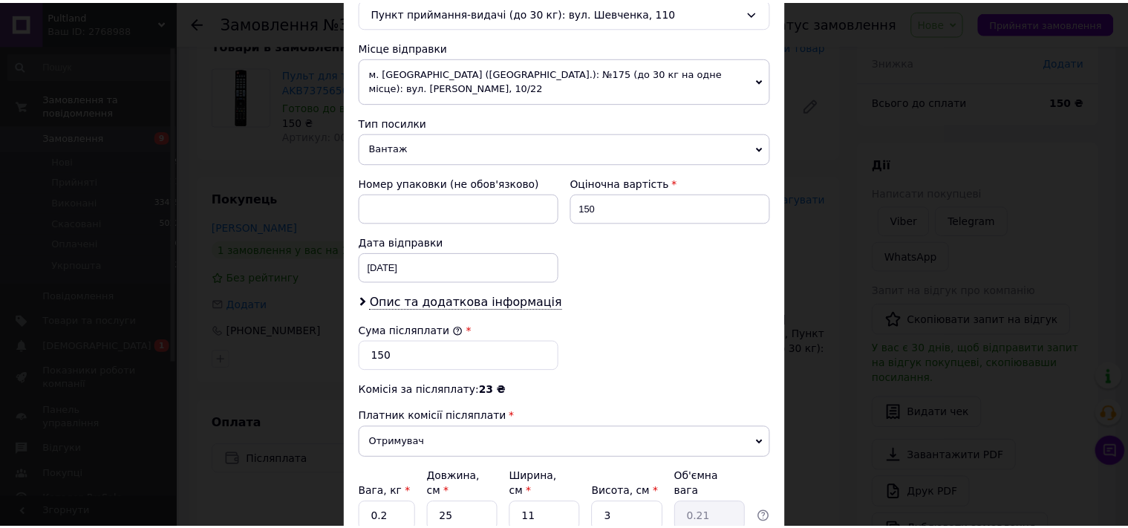
scroll to position [600, 0]
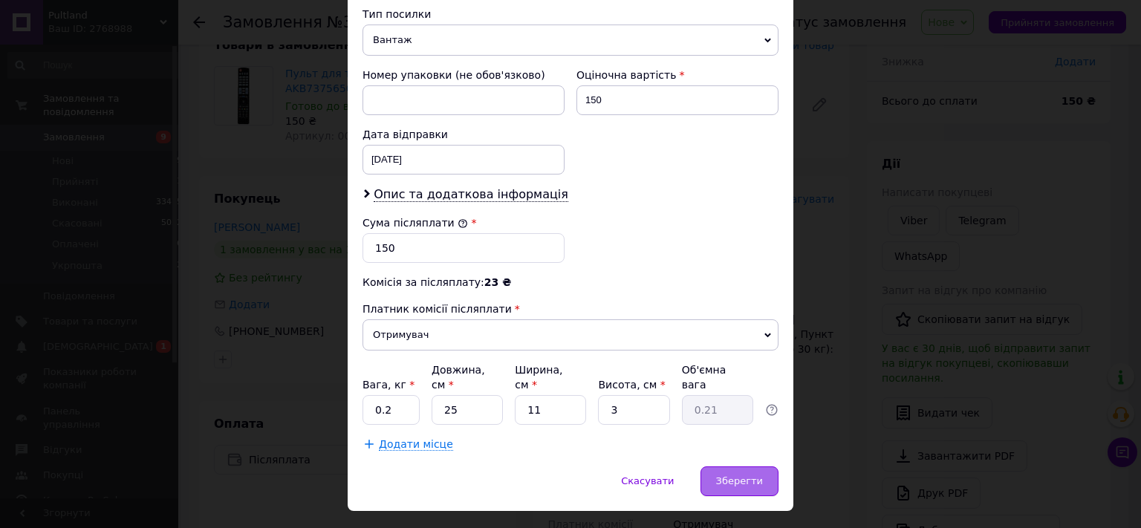
type input "[PERSON_NAME]"
click at [735, 475] on span "Зберегти" at bounding box center [739, 480] width 47 height 11
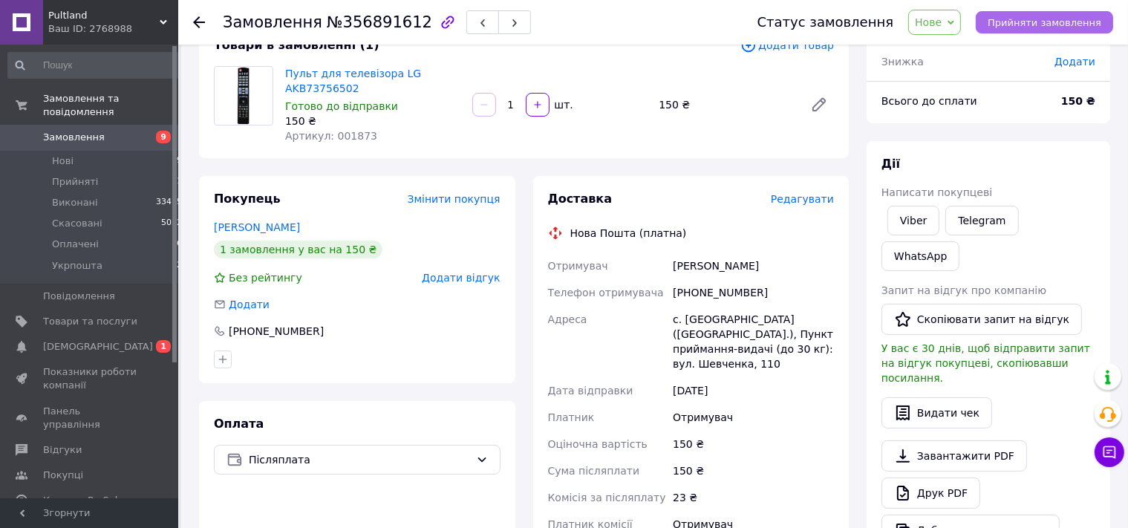
click at [1050, 19] on span "Прийняти замовлення" at bounding box center [1045, 22] width 114 height 11
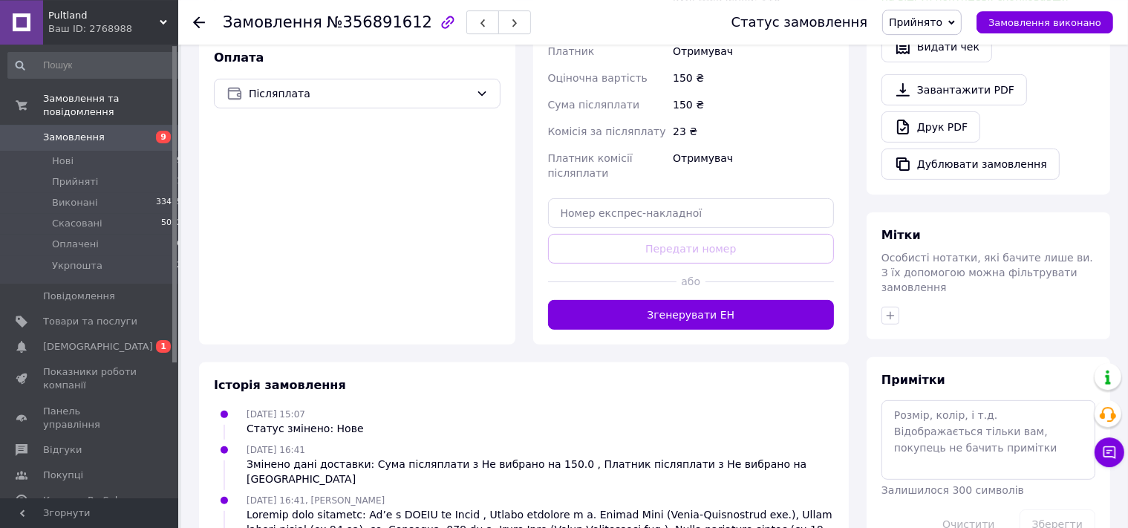
scroll to position [498, 0]
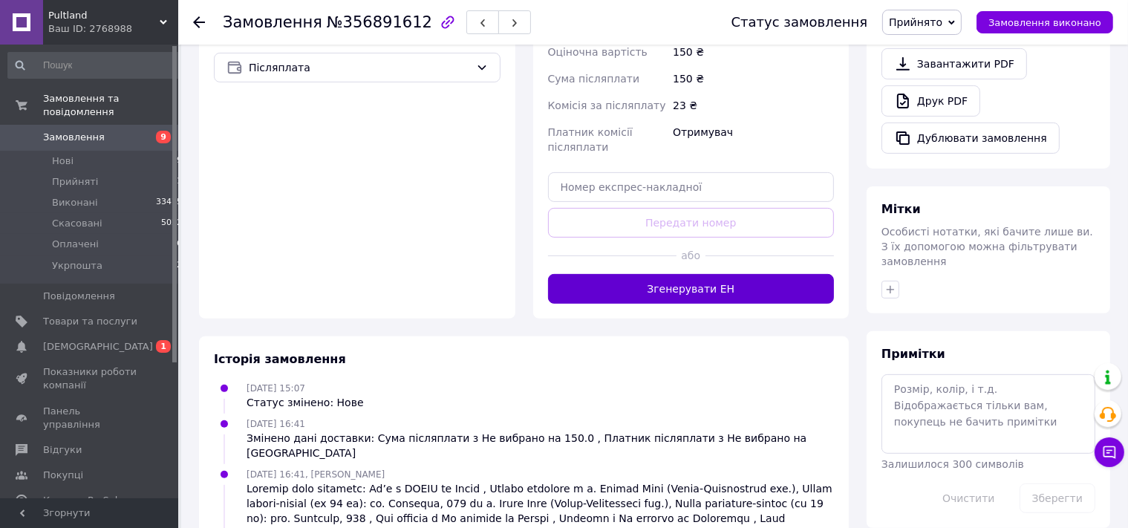
click at [644, 274] on button "Згенерувати ЕН" at bounding box center [691, 289] width 287 height 30
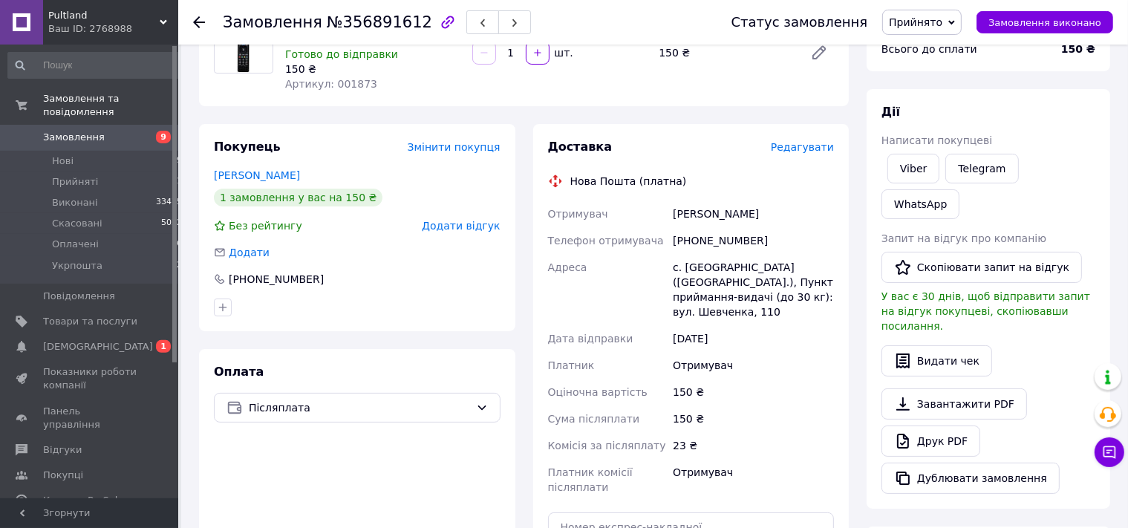
scroll to position [27, 0]
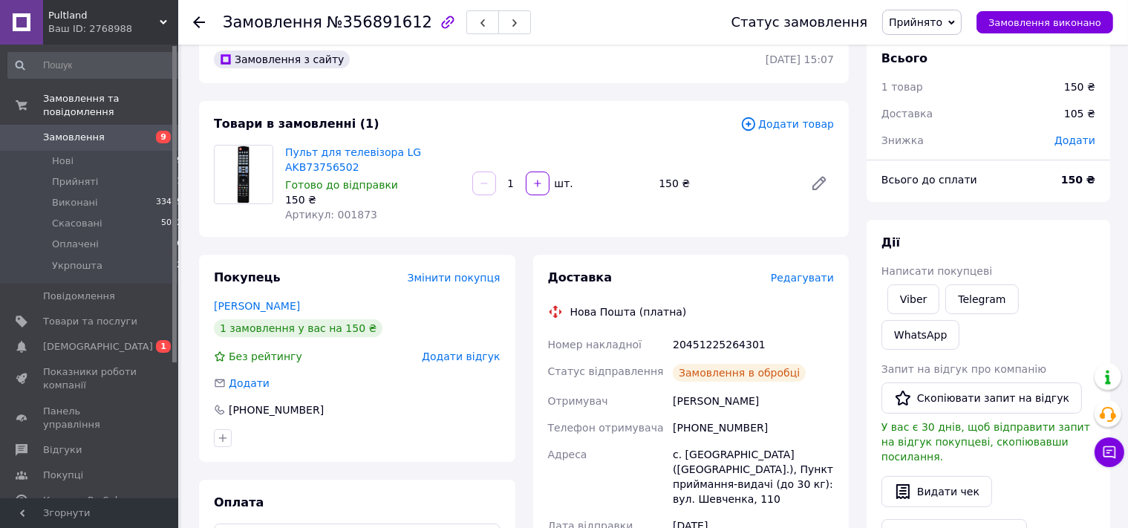
click at [200, 25] on icon at bounding box center [199, 22] width 12 height 12
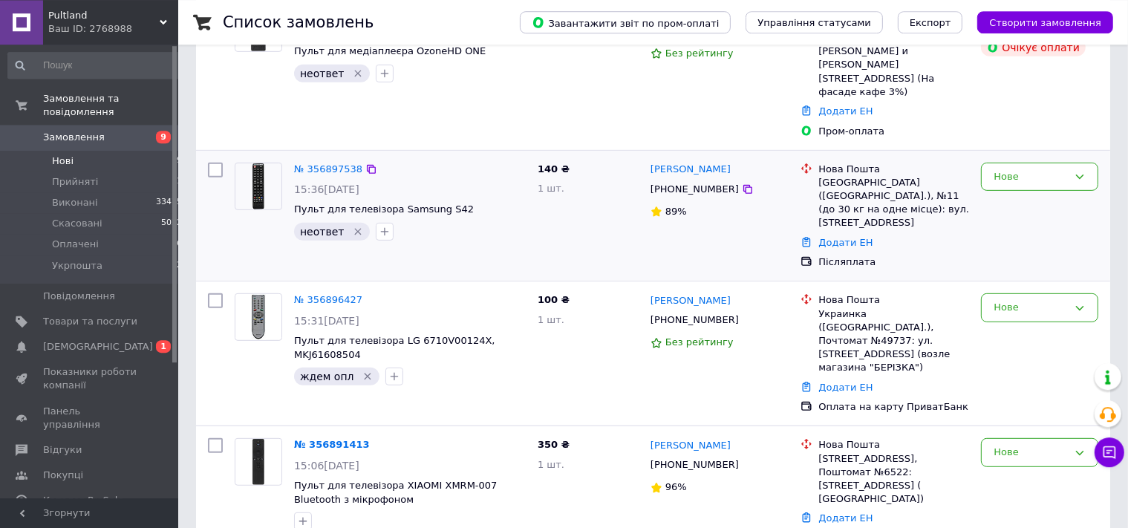
scroll to position [704, 0]
click at [323, 439] on link "№ 356891413" at bounding box center [332, 444] width 76 height 11
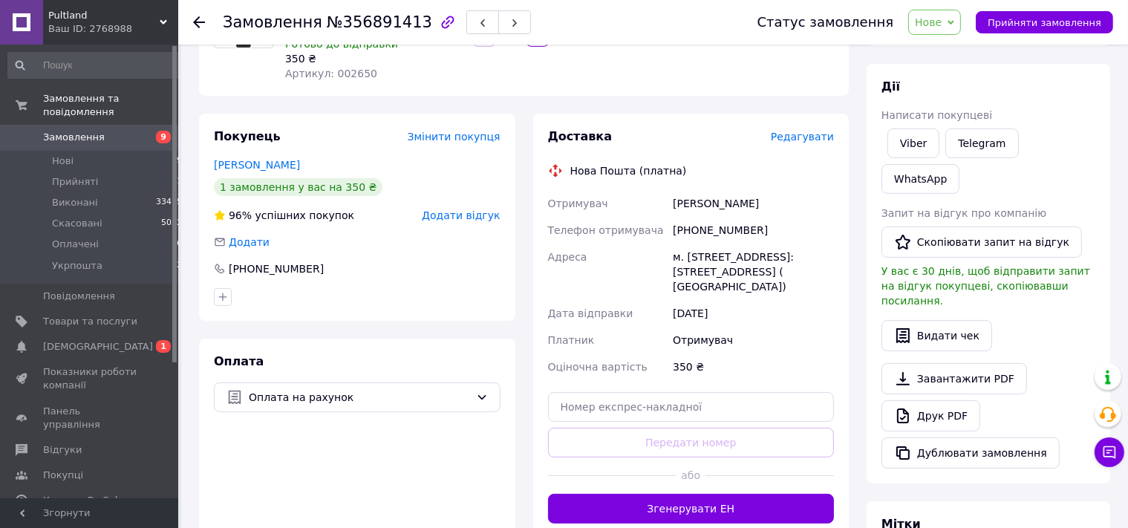
scroll to position [184, 0]
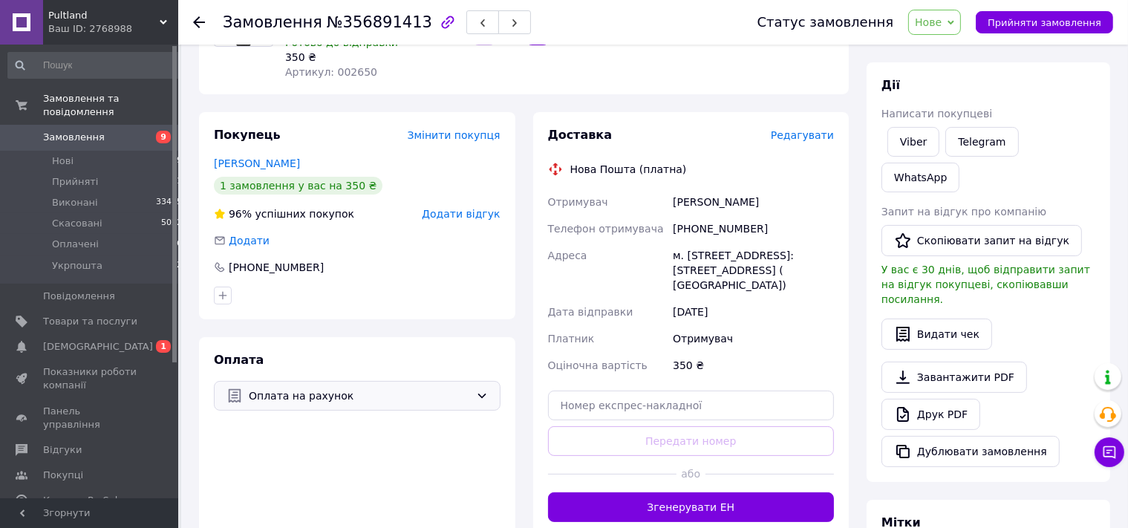
click at [319, 388] on span "Оплата на рахунок" at bounding box center [359, 396] width 221 height 16
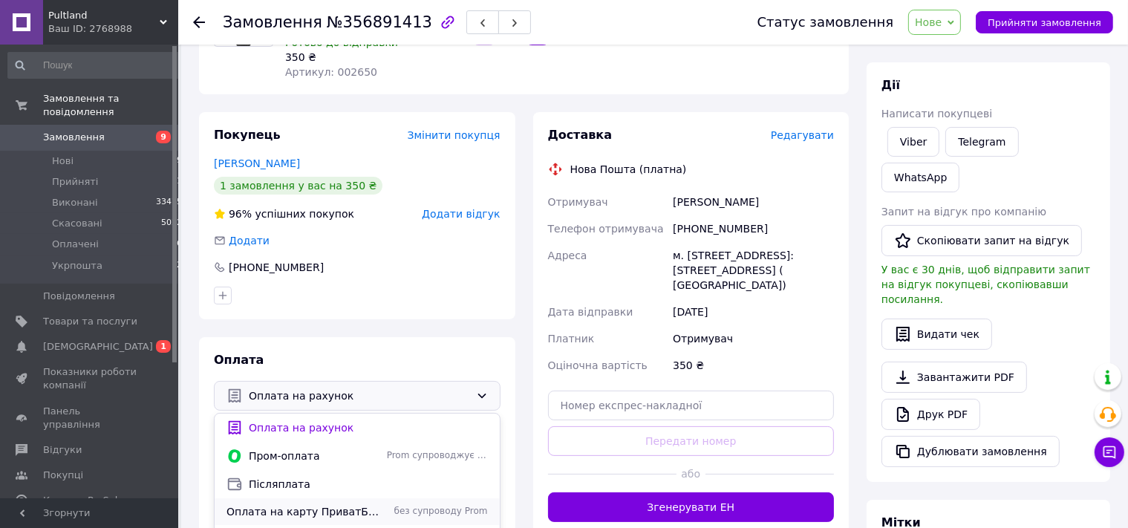
click at [304, 504] on span "Оплата на карту ПриватБанк" at bounding box center [303, 511] width 154 height 15
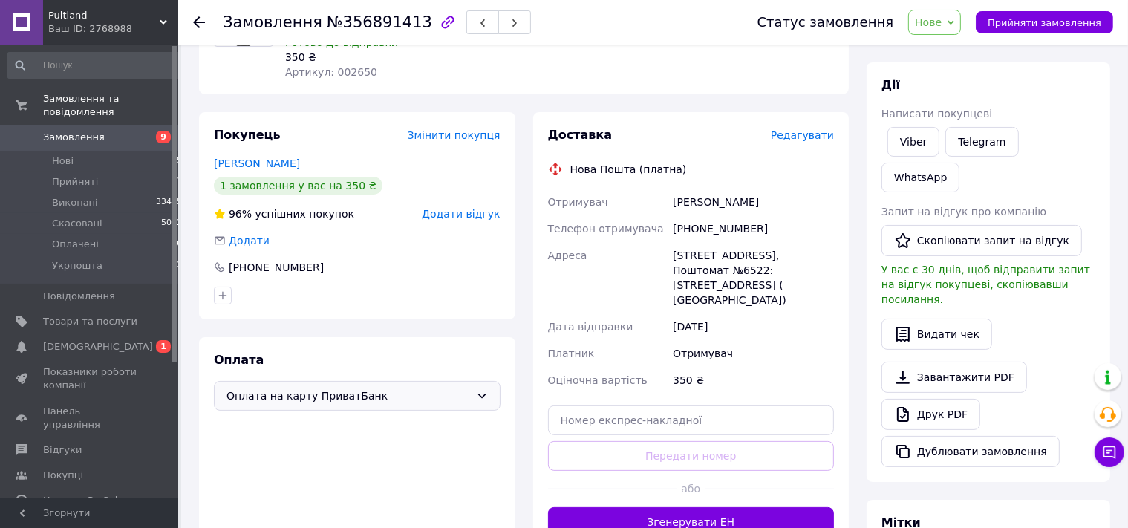
scroll to position [105, 0]
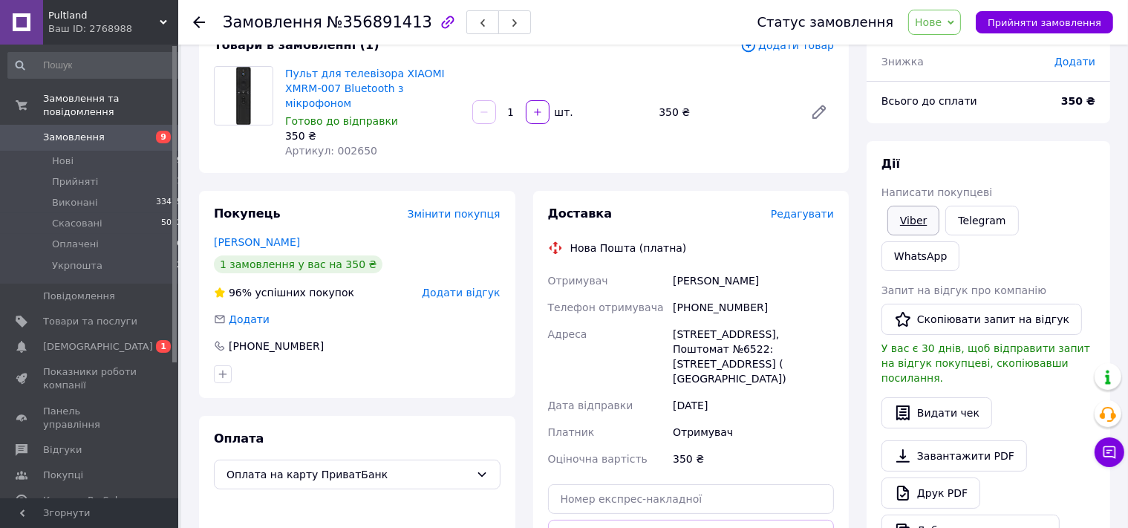
click at [914, 224] on link "Viber" at bounding box center [913, 221] width 52 height 30
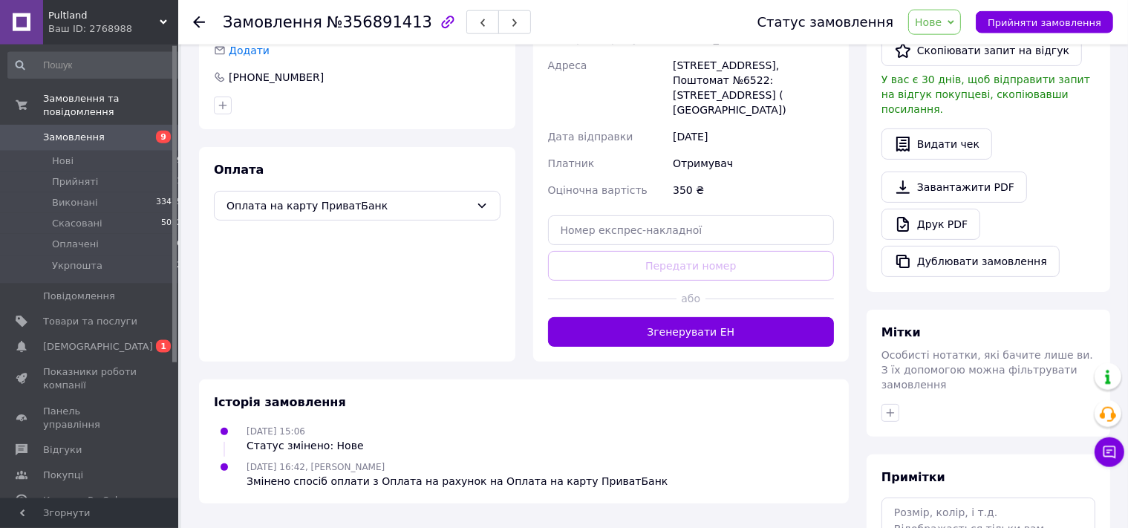
scroll to position [419, 0]
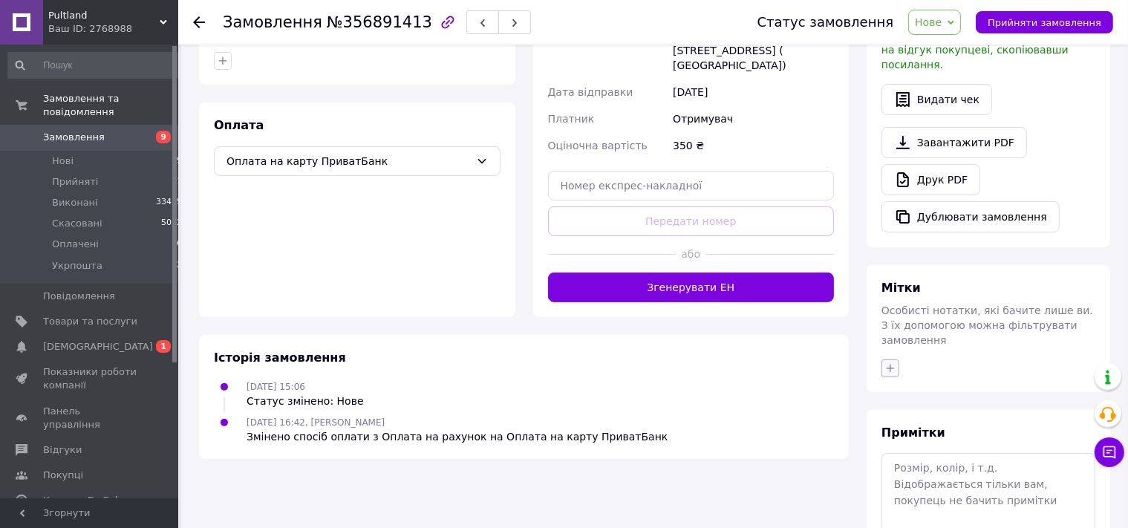
click at [886, 362] on icon "button" at bounding box center [890, 368] width 12 height 12
click at [921, 476] on label "ждем опл" at bounding box center [931, 481] width 50 height 11
checkbox input "true"
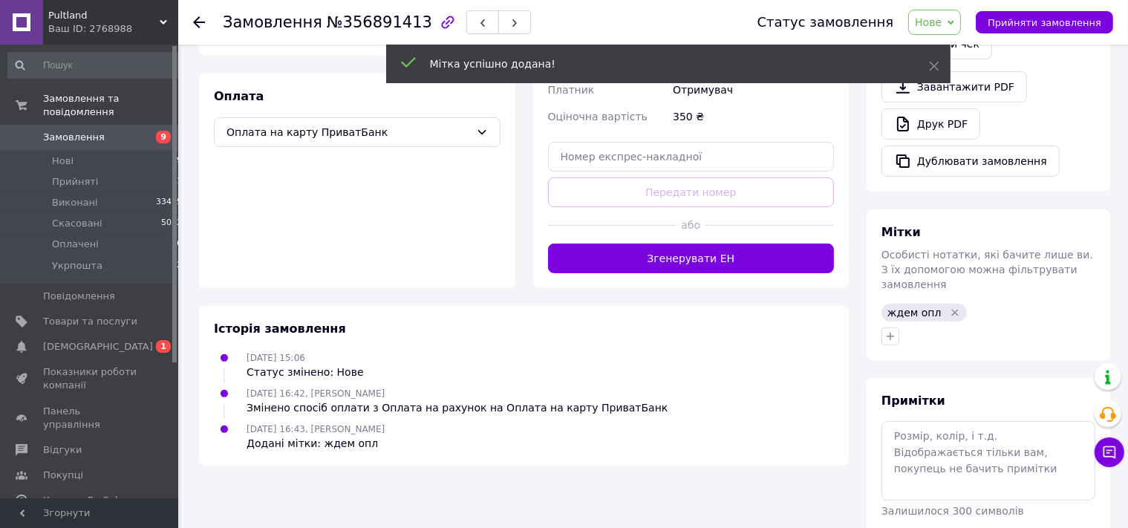
scroll to position [446, 0]
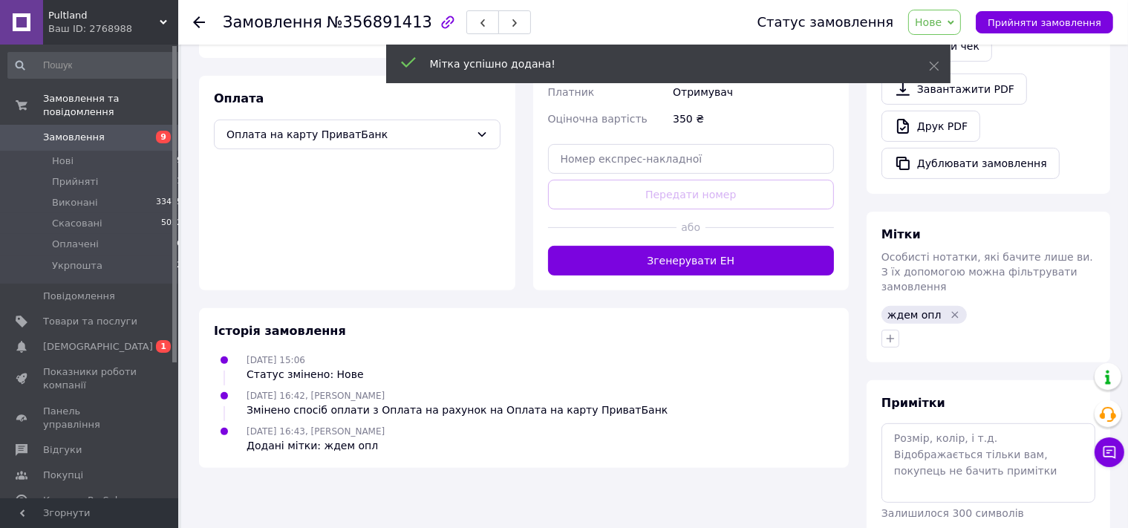
click at [197, 22] on use at bounding box center [199, 22] width 12 height 12
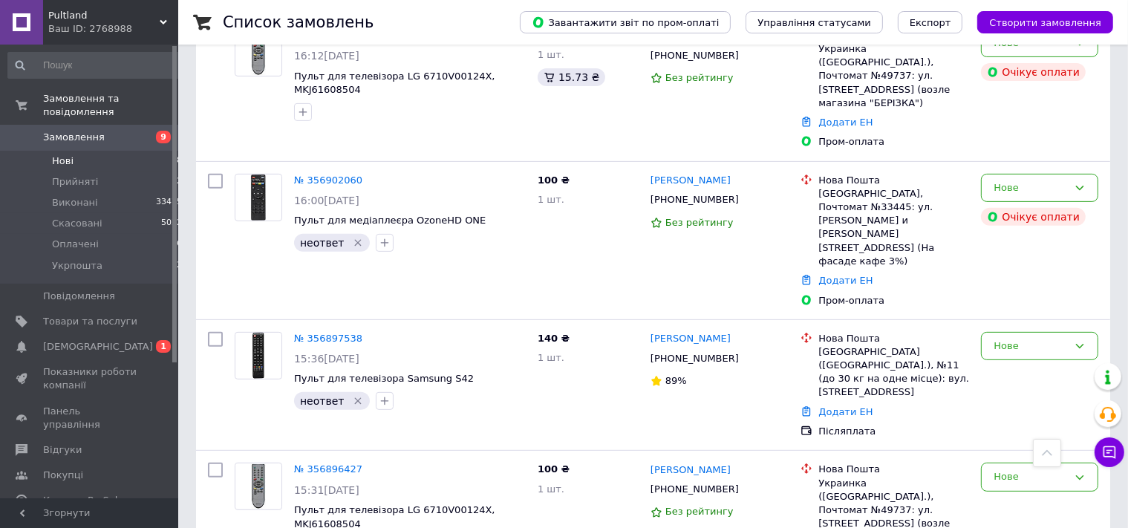
scroll to position [704, 0]
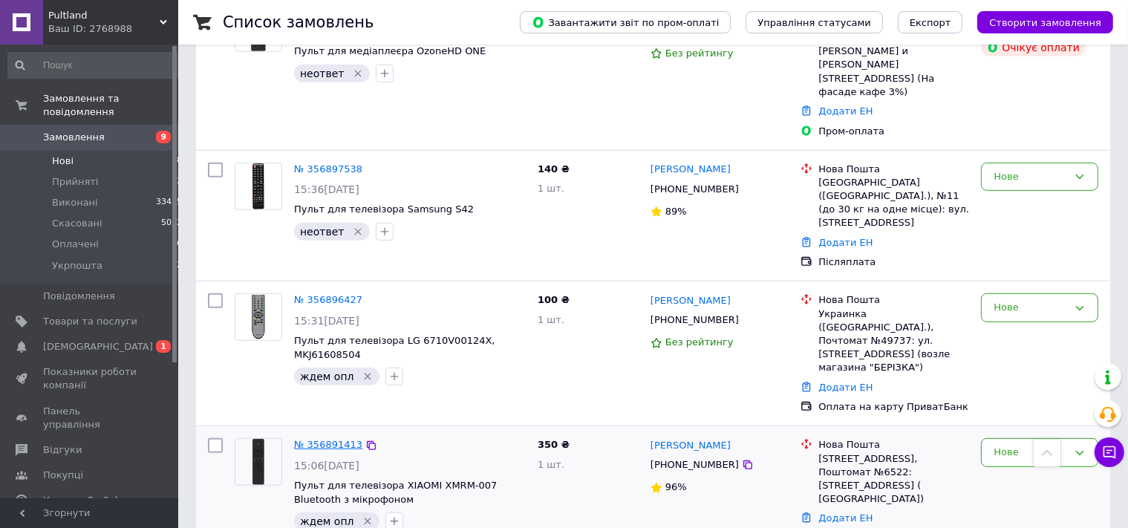
drag, startPoint x: 358, startPoint y: 382, endPoint x: 332, endPoint y: 309, distance: 77.3
click at [362, 515] on icon "Видалити мітку" at bounding box center [368, 521] width 12 height 12
click at [332, 439] on link "№ 356891413" at bounding box center [328, 444] width 68 height 11
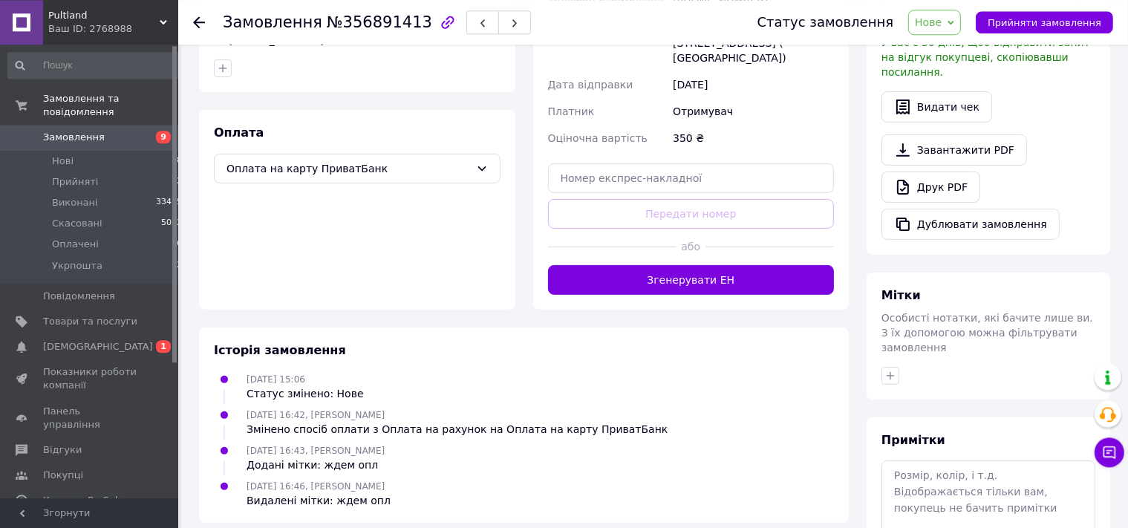
scroll to position [419, 0]
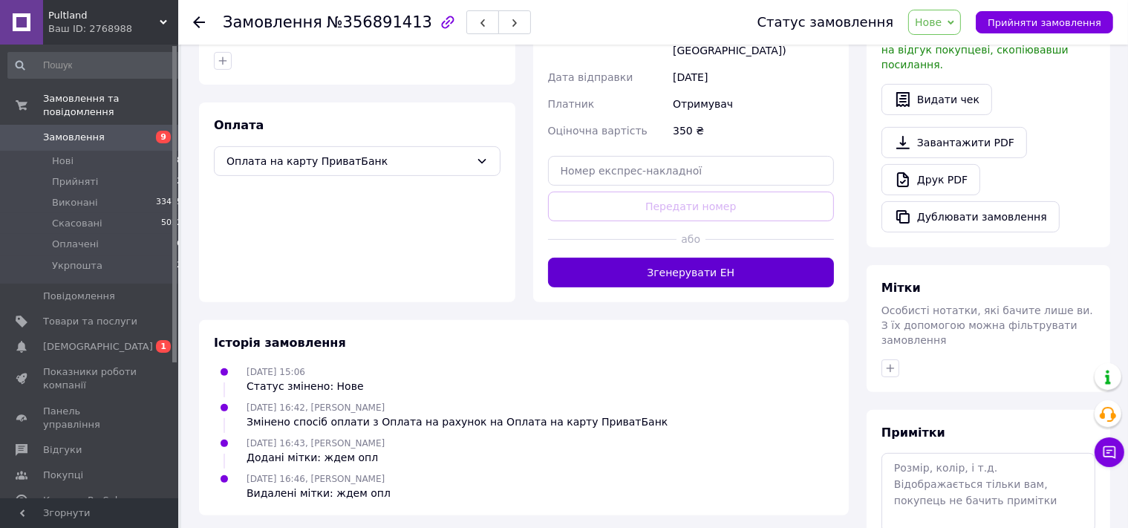
click at [666, 258] on button "Згенерувати ЕН" at bounding box center [691, 273] width 287 height 30
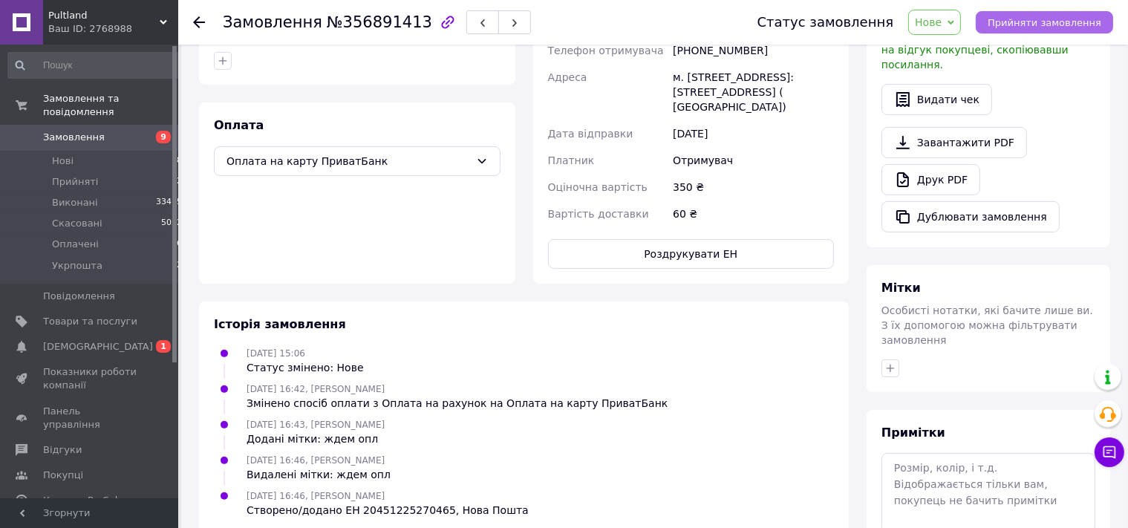
click at [1047, 22] on span "Прийняти замовлення" at bounding box center [1045, 22] width 114 height 11
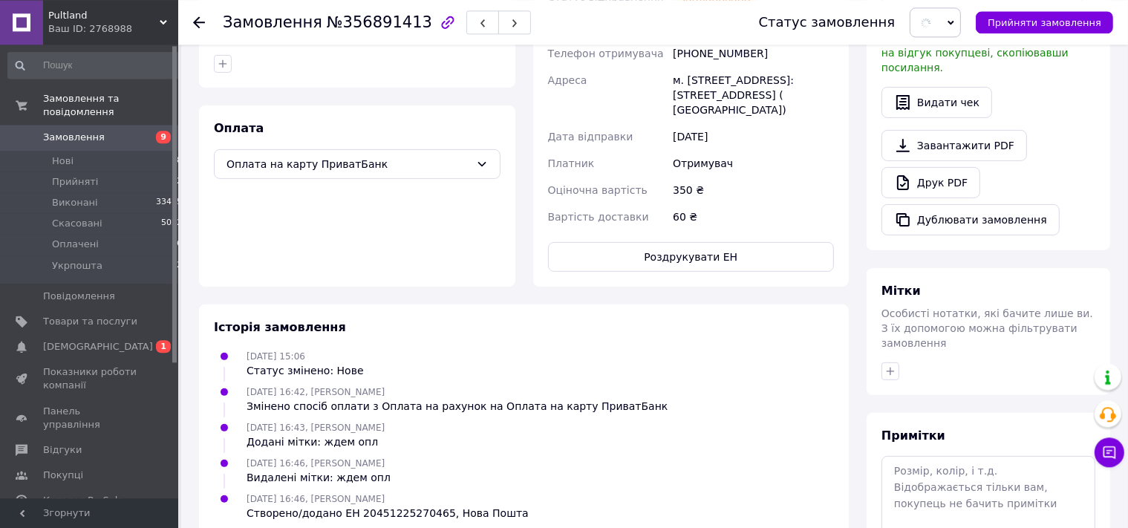
scroll to position [105, 0]
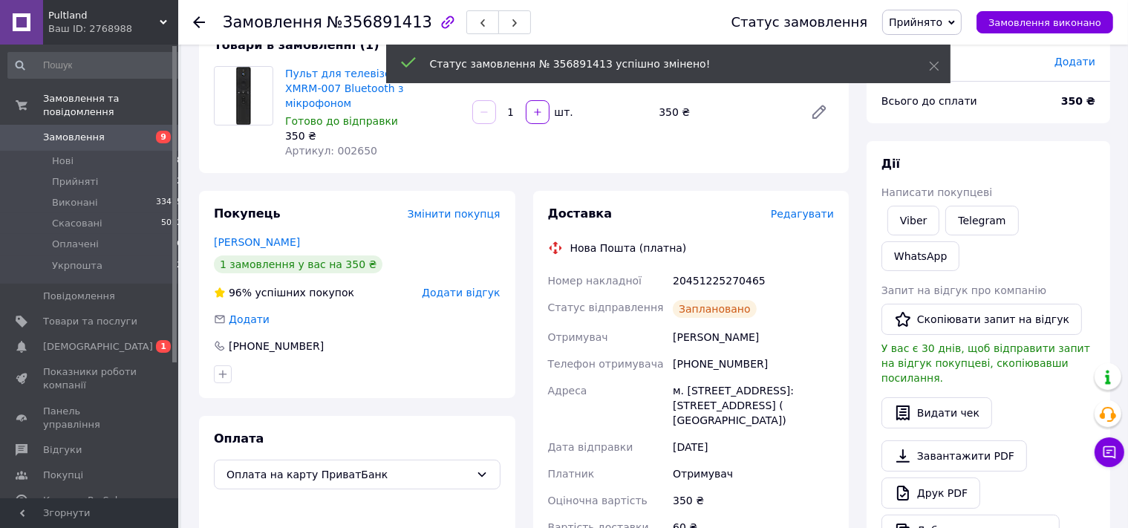
click at [195, 16] on icon at bounding box center [199, 22] width 12 height 12
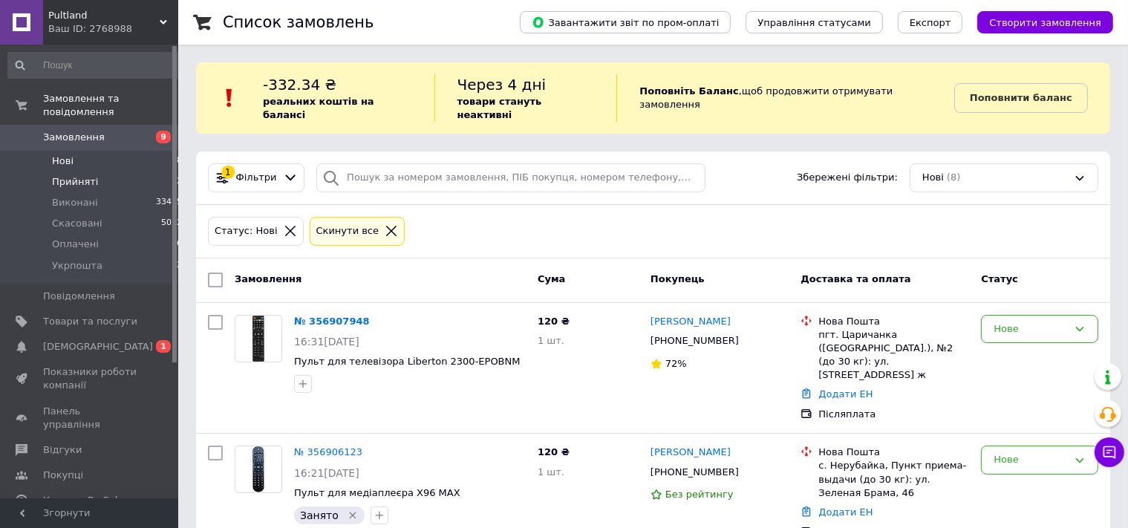
click at [71, 175] on span "Прийняті" at bounding box center [75, 181] width 46 height 13
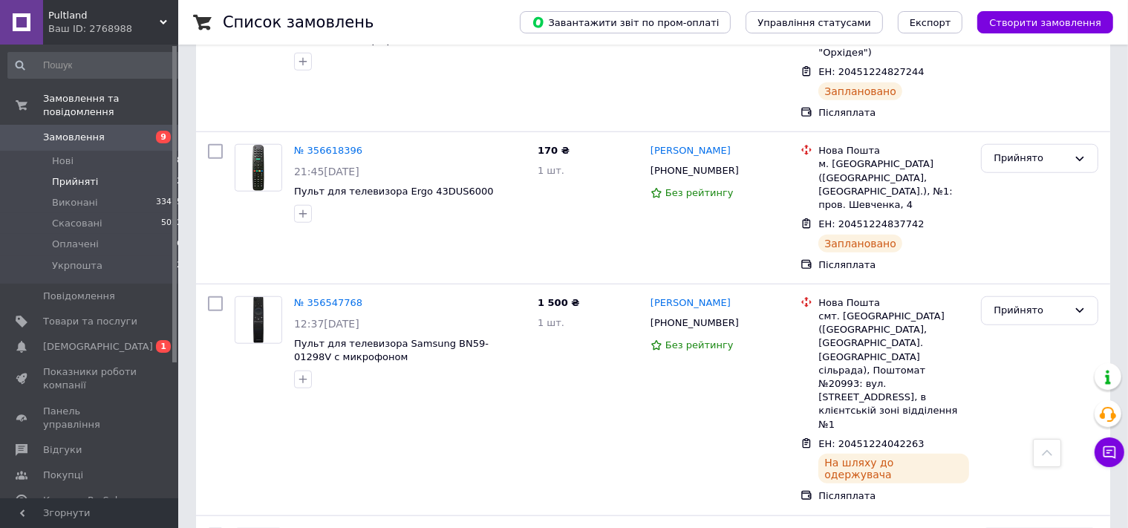
scroll to position [1398, 0]
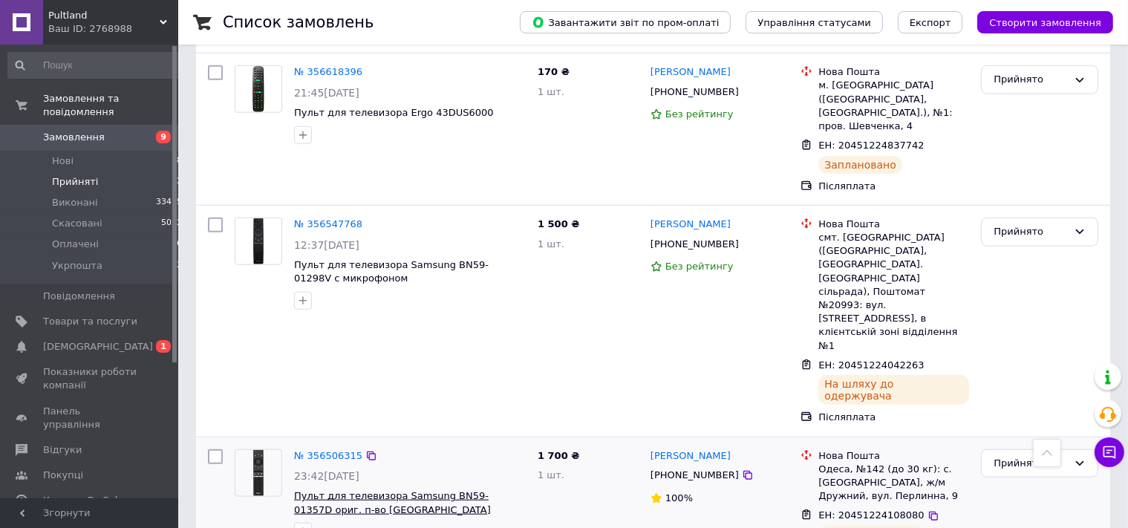
drag, startPoint x: 67, startPoint y: 147, endPoint x: 322, endPoint y: 327, distance: 312.3
click at [67, 154] on span "Нові" at bounding box center [63, 160] width 22 height 13
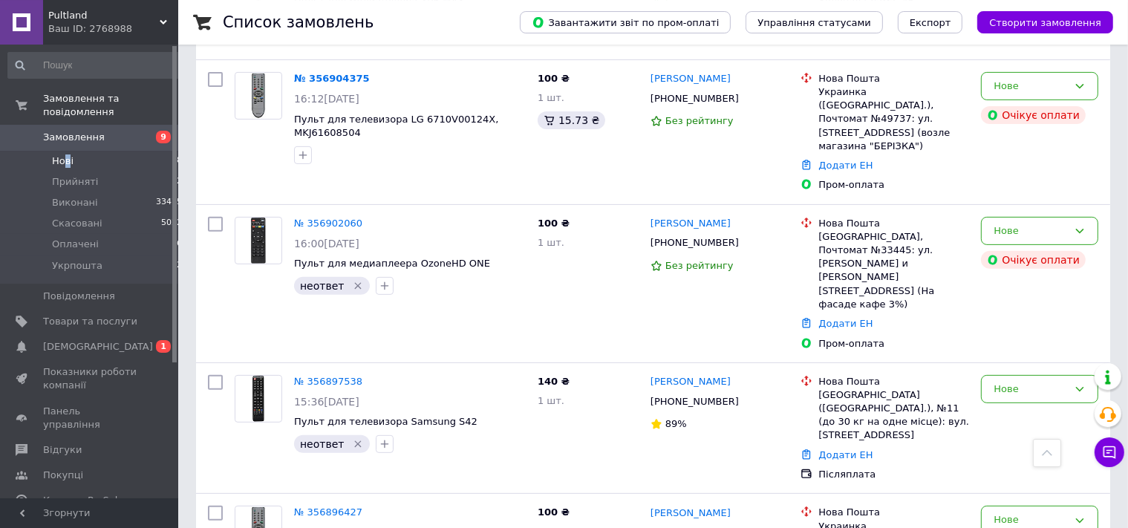
scroll to position [411, 0]
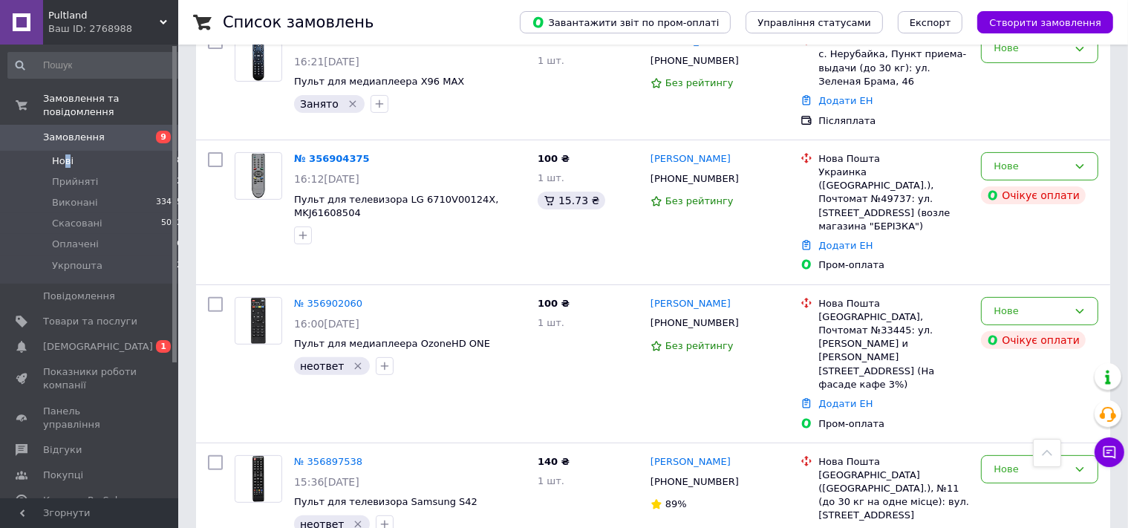
click at [59, 154] on span "Нові" at bounding box center [63, 160] width 22 height 13
click at [74, 131] on span "Замовлення" at bounding box center [74, 137] width 62 height 13
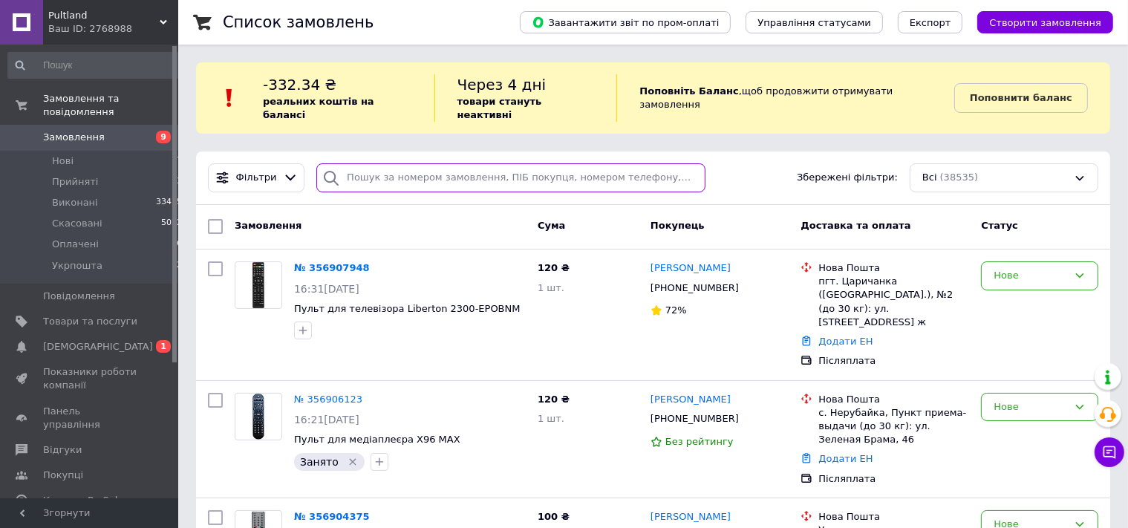
click at [393, 168] on input "search" at bounding box center [510, 177] width 389 height 29
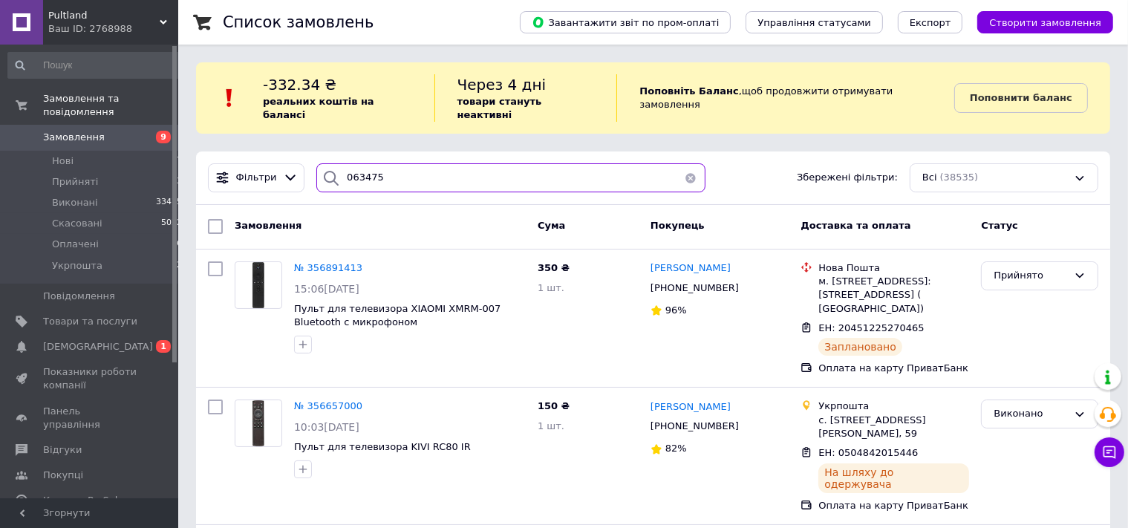
click at [382, 163] on input "063475" at bounding box center [510, 177] width 389 height 29
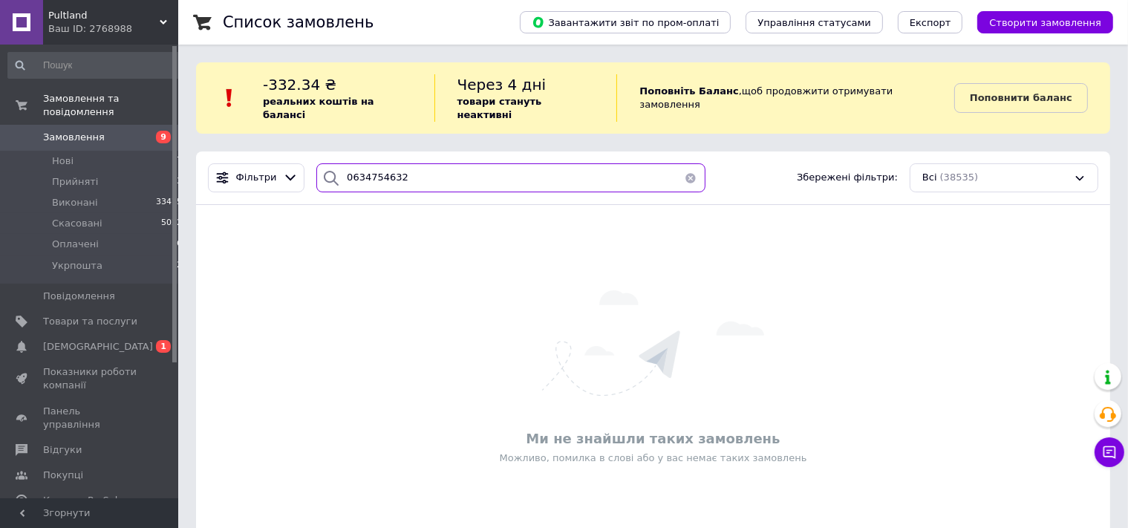
drag, startPoint x: 420, startPoint y: 171, endPoint x: 318, endPoint y: 175, distance: 102.5
click at [318, 175] on input "0634754632" at bounding box center [510, 177] width 389 height 29
type input "0634754632"
click at [416, 175] on input "0634754632" at bounding box center [510, 177] width 389 height 29
drag, startPoint x: 405, startPoint y: 165, endPoint x: 324, endPoint y: 154, distance: 82.4
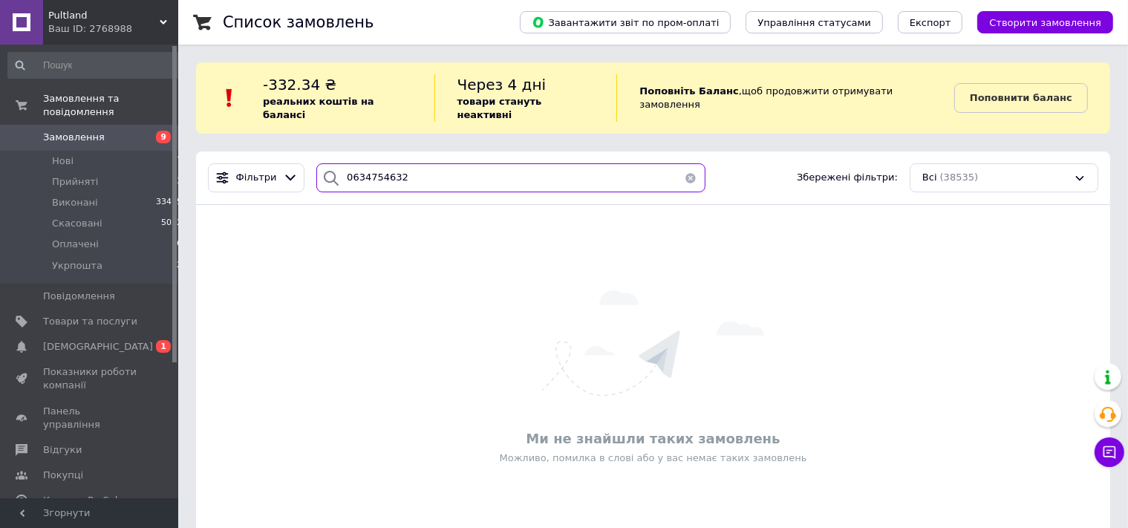
click at [324, 163] on input "0634754632" at bounding box center [510, 177] width 389 height 29
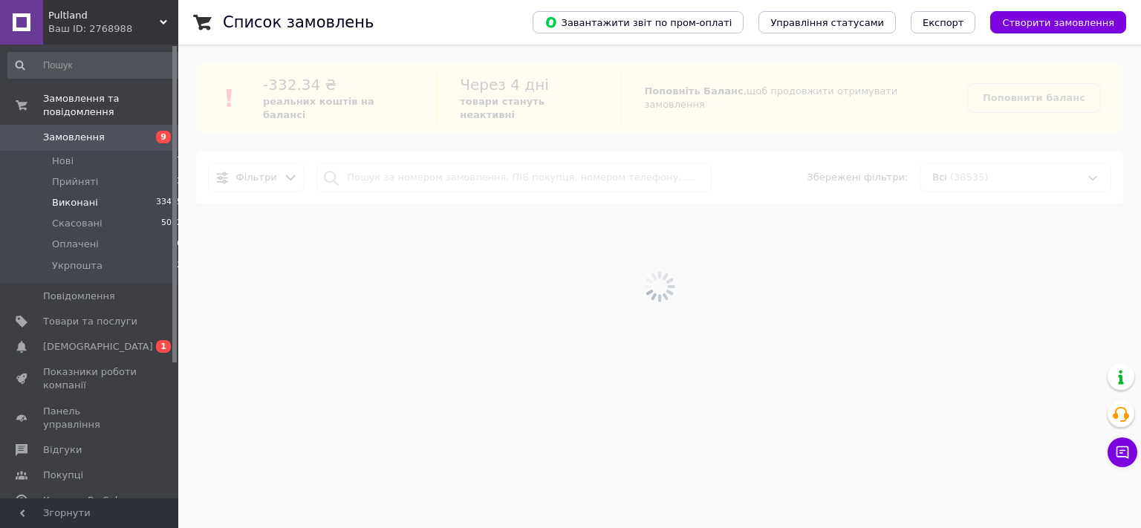
click at [74, 196] on span "Виконані" at bounding box center [75, 202] width 46 height 13
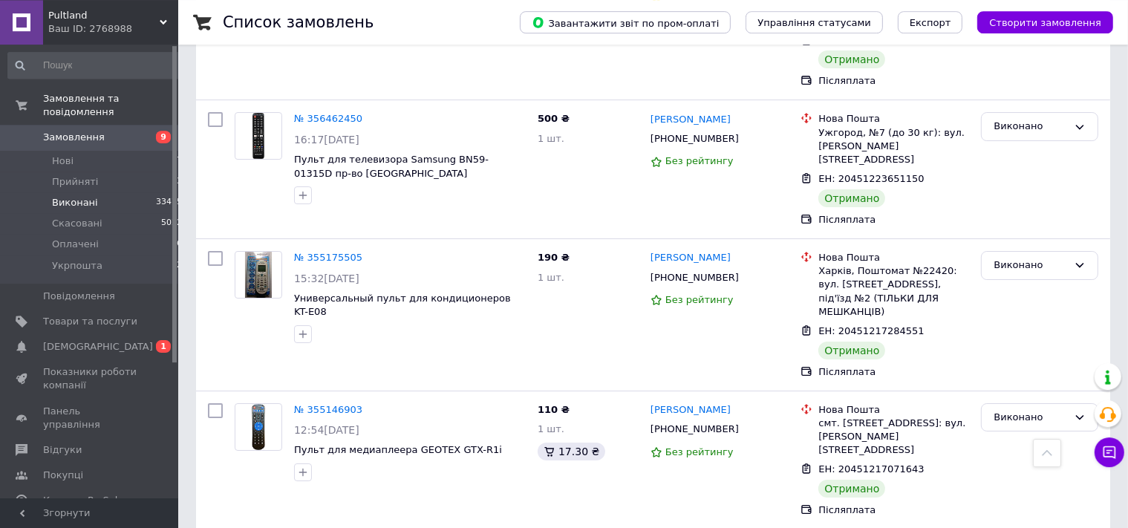
scroll to position [5254, 0]
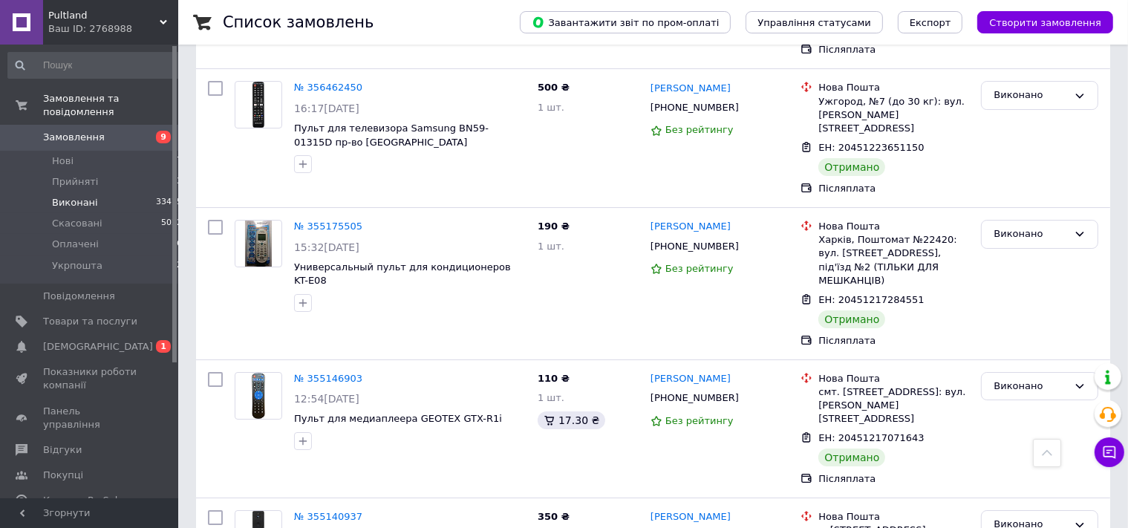
click at [67, 154] on span "Нові" at bounding box center [63, 160] width 22 height 13
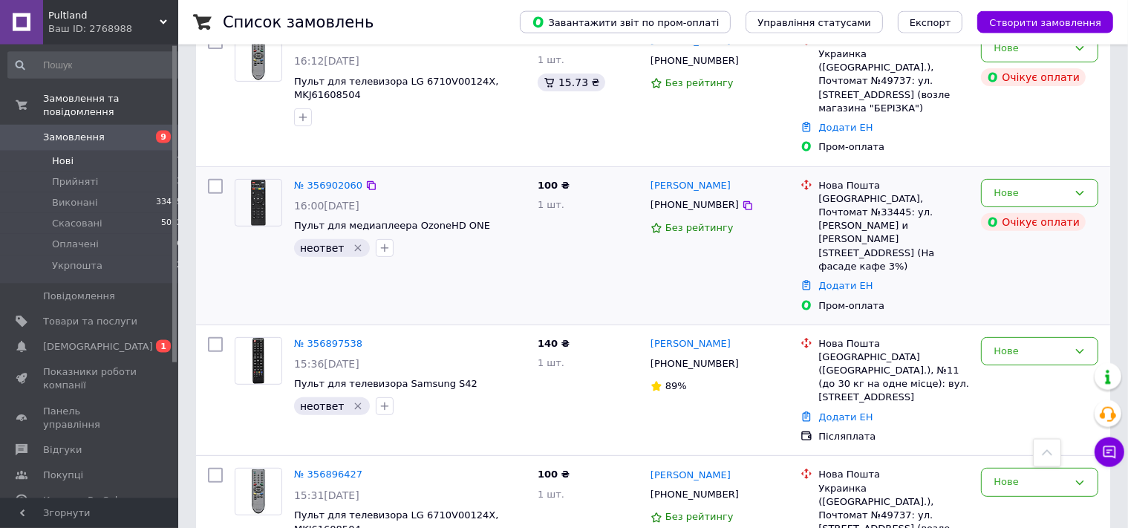
scroll to position [587, 0]
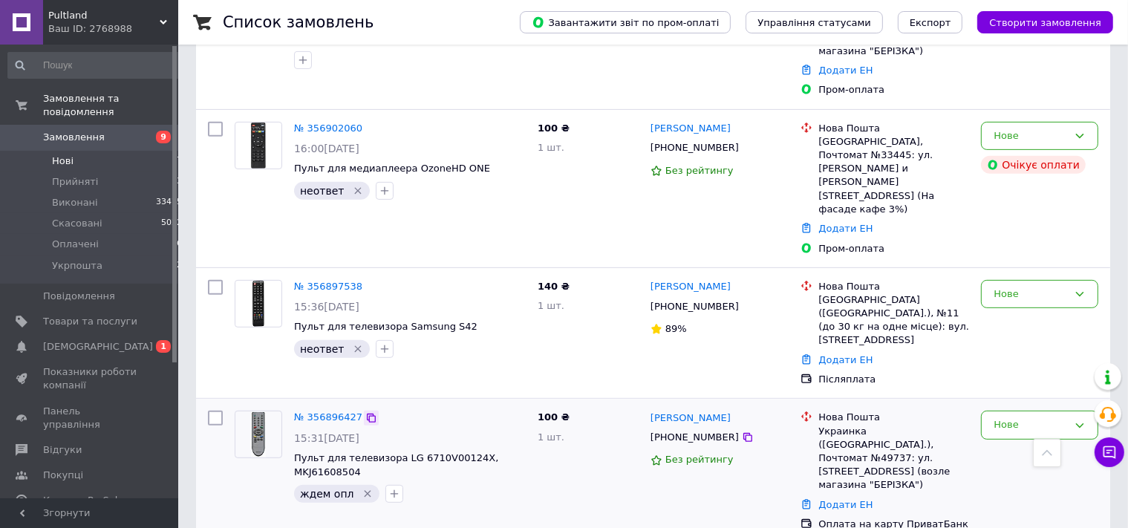
click at [365, 412] on icon at bounding box center [371, 418] width 12 height 12
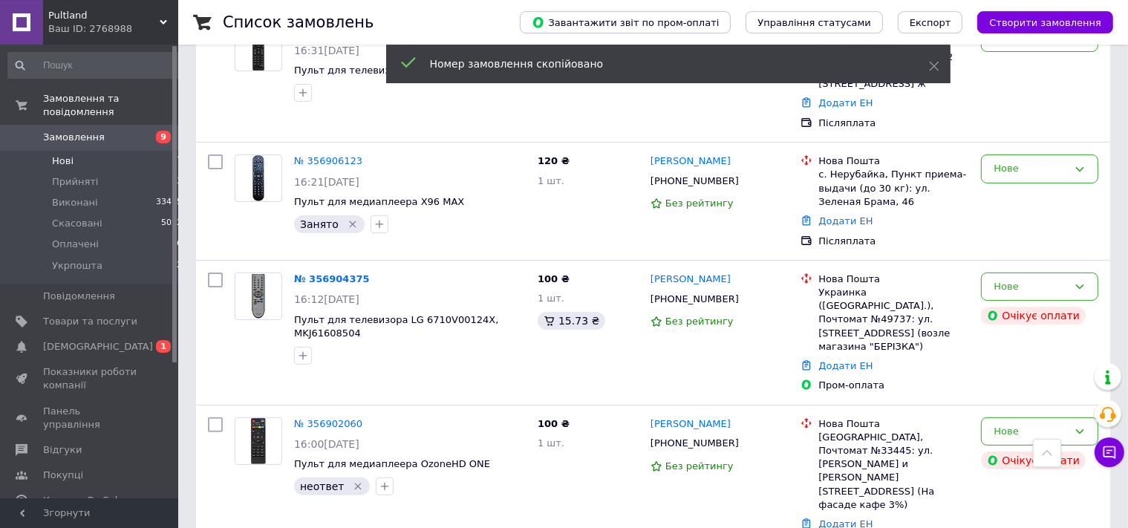
scroll to position [273, 0]
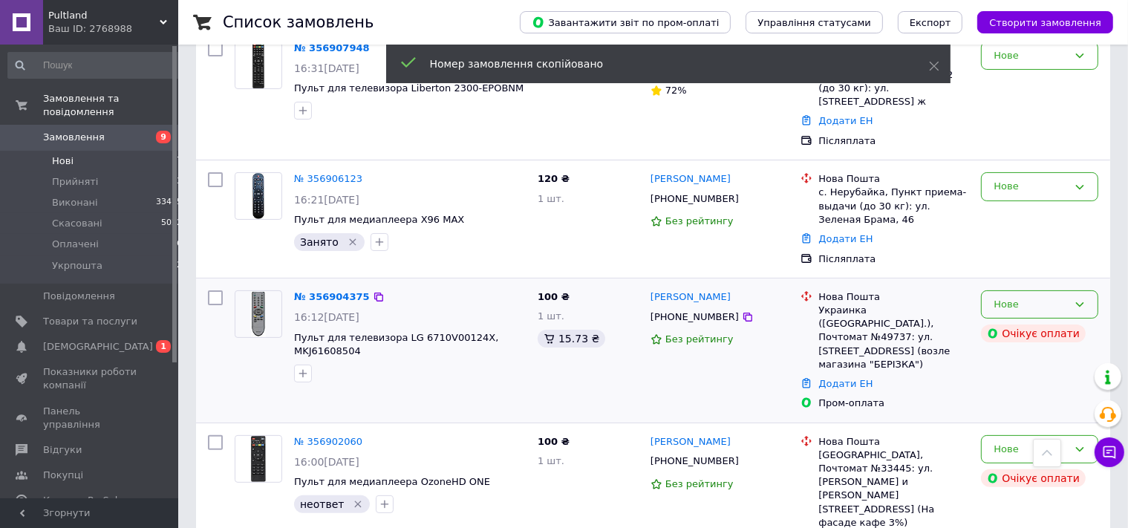
click at [1013, 297] on div "Нове" at bounding box center [1031, 305] width 74 height 16
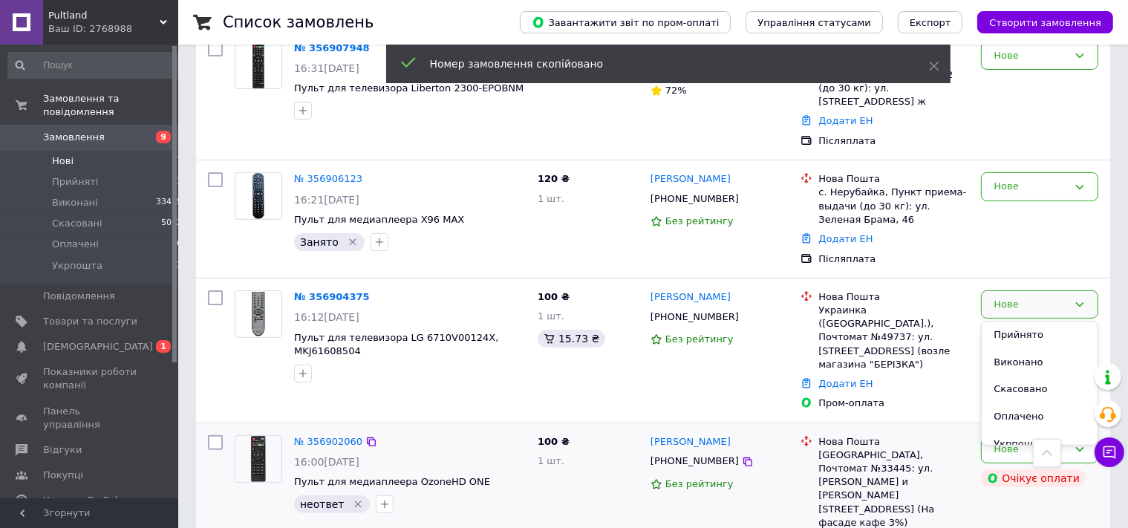
drag, startPoint x: 1011, startPoint y: 371, endPoint x: 994, endPoint y: 372, distance: 16.4
click at [1008, 376] on li "Скасовано" at bounding box center [1040, 389] width 116 height 27
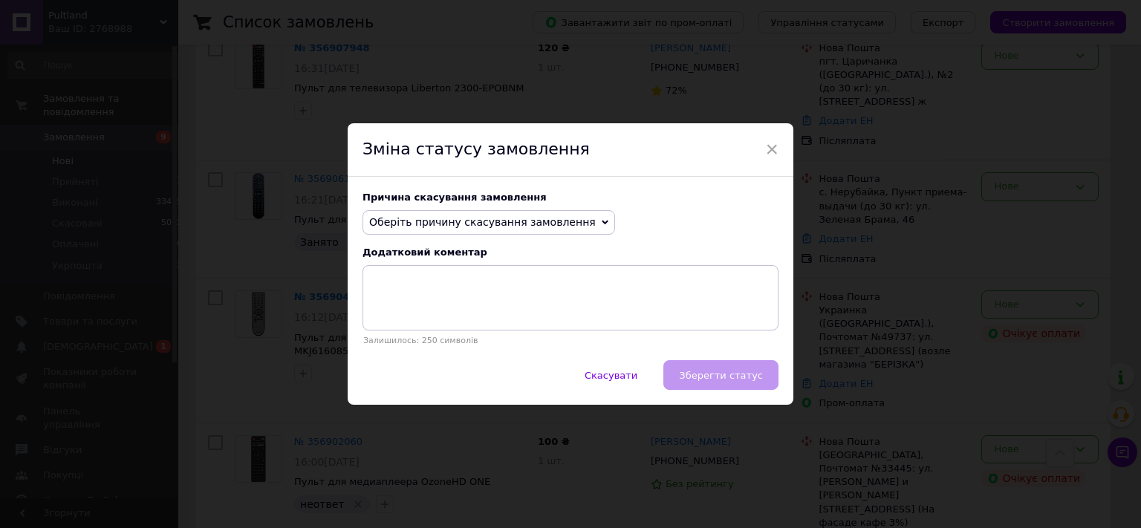
click at [371, 221] on span "Оберіть причину скасування замовлення" at bounding box center [482, 222] width 226 height 12
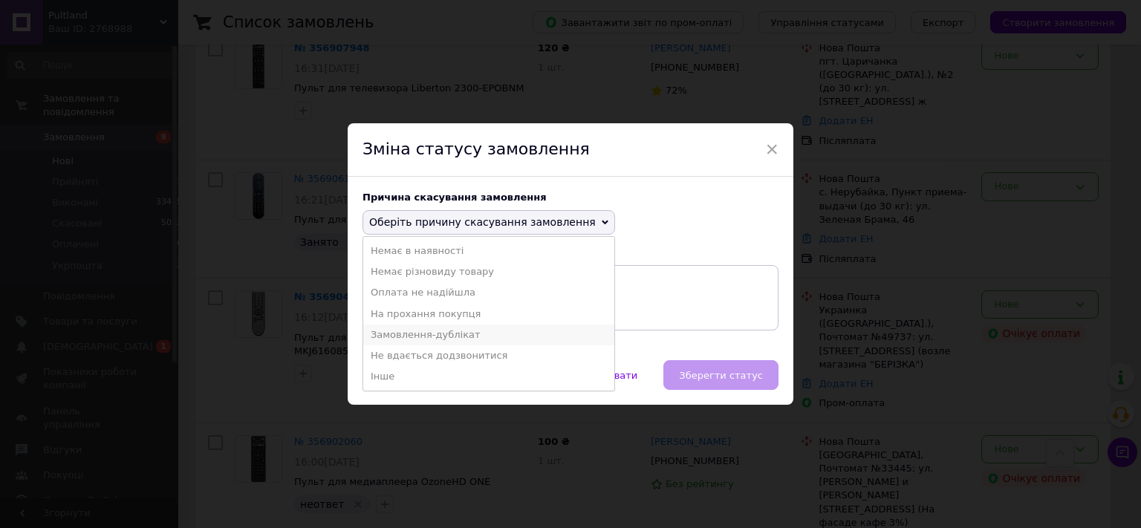
click at [407, 340] on li "Замовлення-дублікат" at bounding box center [488, 335] width 251 height 21
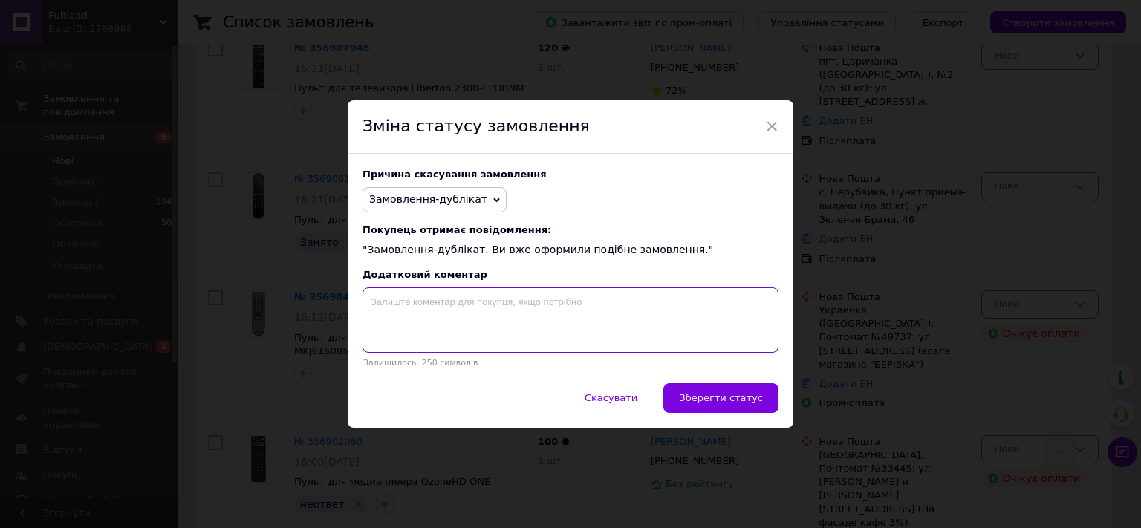
click at [402, 313] on textarea at bounding box center [570, 319] width 416 height 65
paste textarea "356896427"
type textarea "356896427"
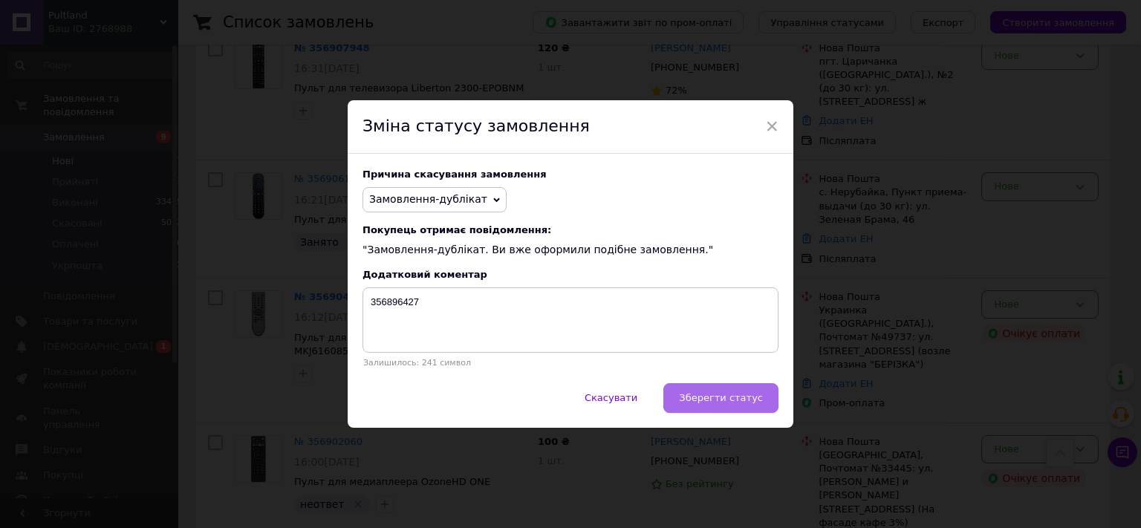
click at [702, 402] on span "Зберегти статус" at bounding box center [721, 397] width 84 height 11
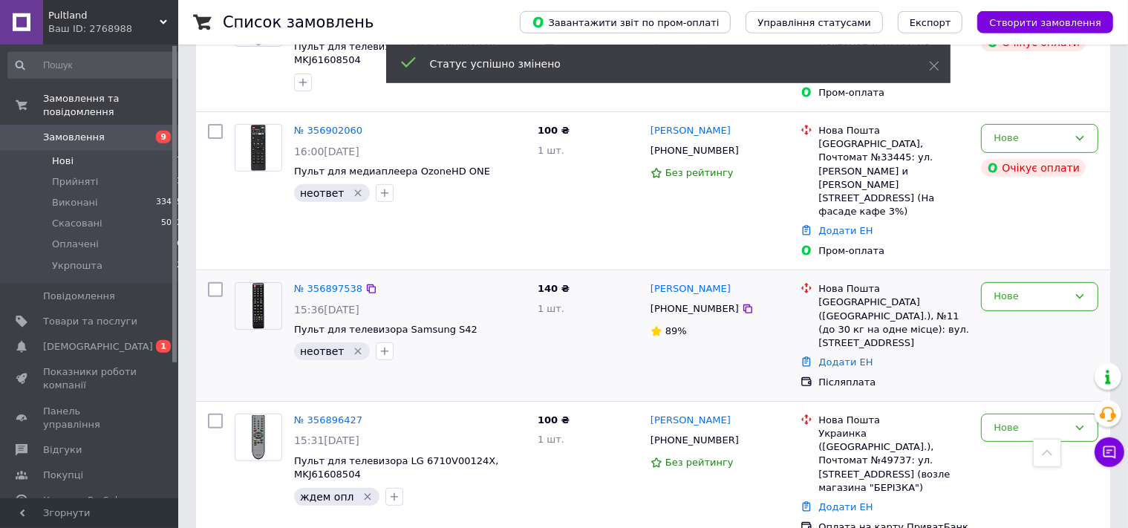
scroll to position [585, 0]
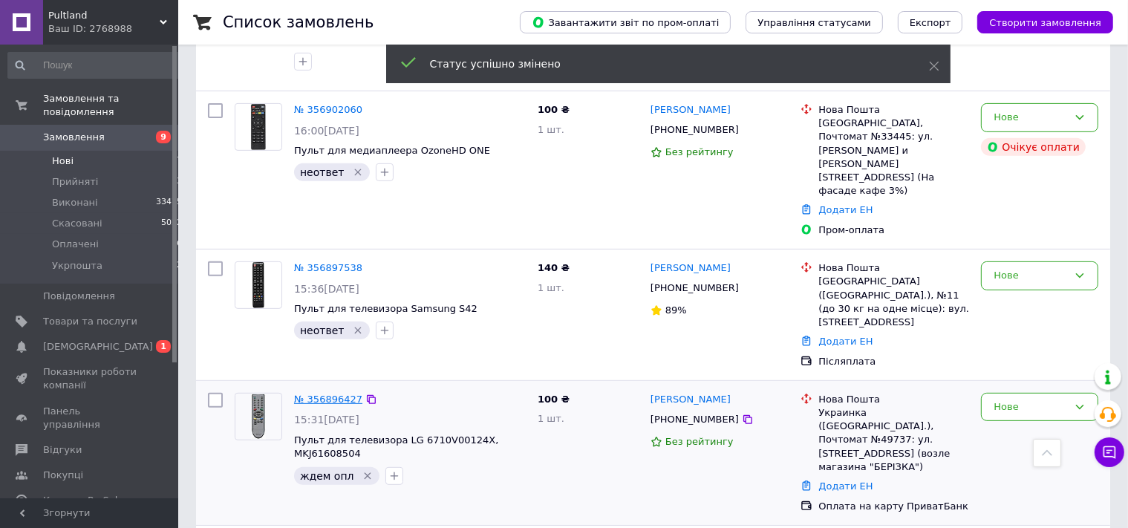
click at [326, 394] on link "№ 356896427" at bounding box center [328, 399] width 68 height 11
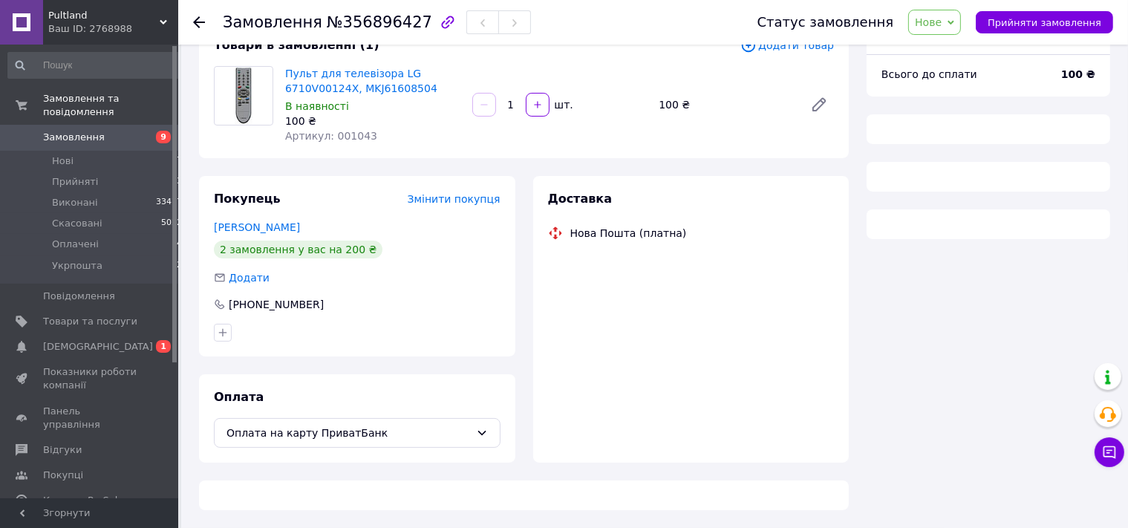
scroll to position [105, 0]
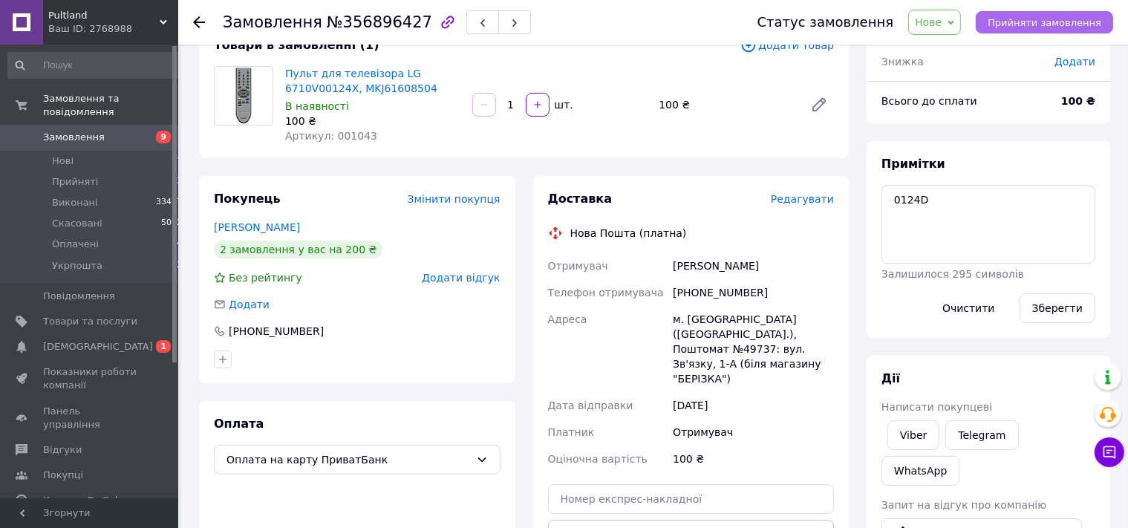
click at [1050, 22] on span "Прийняти замовлення" at bounding box center [1045, 22] width 114 height 11
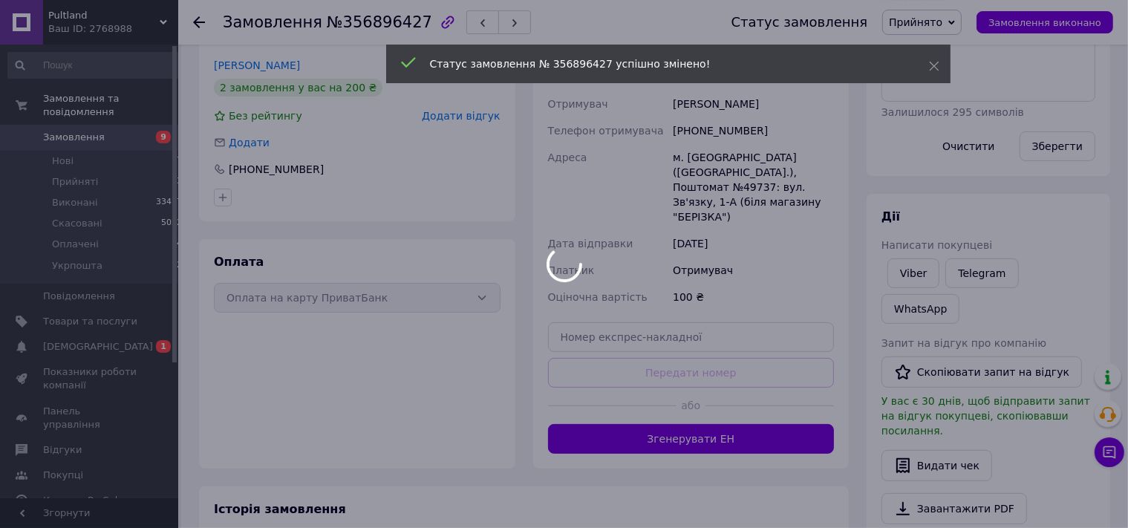
scroll to position [341, 0]
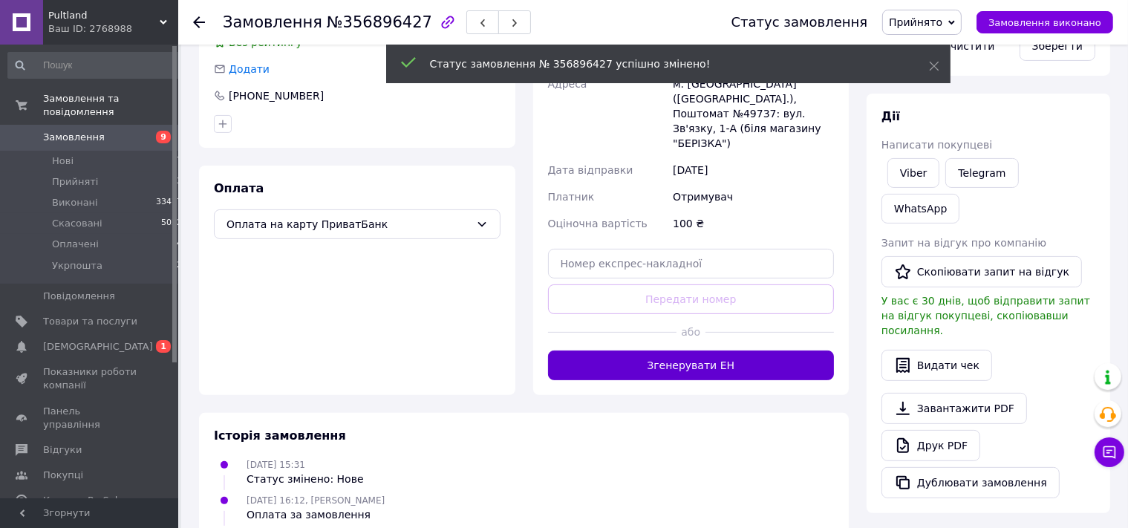
click at [692, 350] on button "Згенерувати ЕН" at bounding box center [691, 365] width 287 height 30
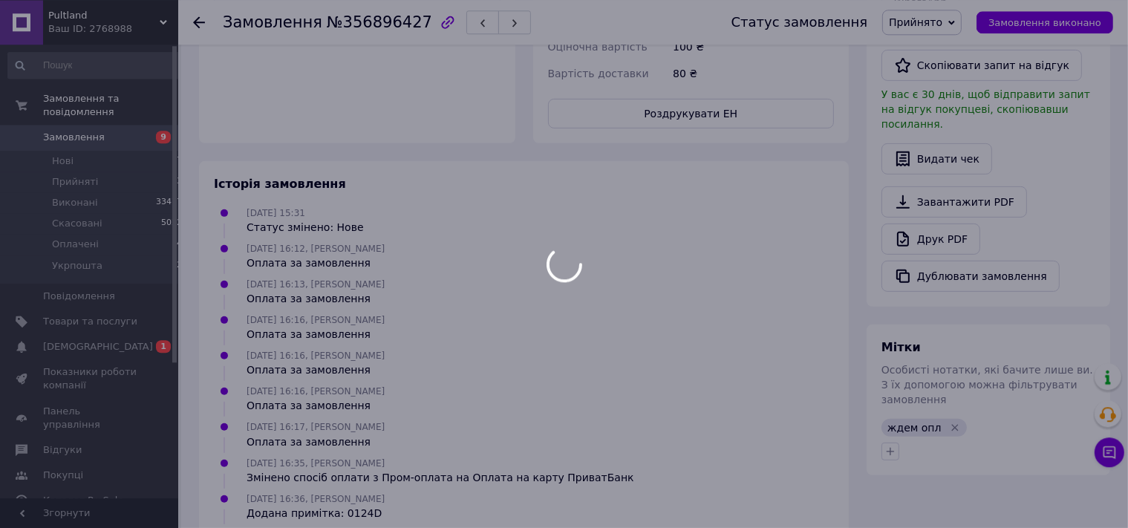
scroll to position [576, 0]
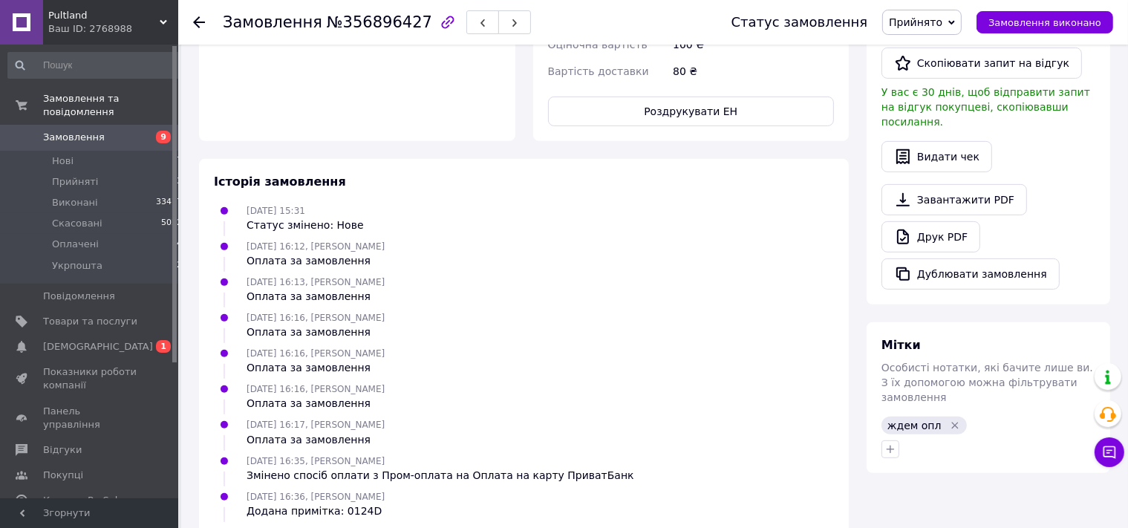
drag, startPoint x: 947, startPoint y: 361, endPoint x: 959, endPoint y: 357, distance: 12.4
click at [949, 420] on icon "Видалити мітку" at bounding box center [955, 426] width 12 height 12
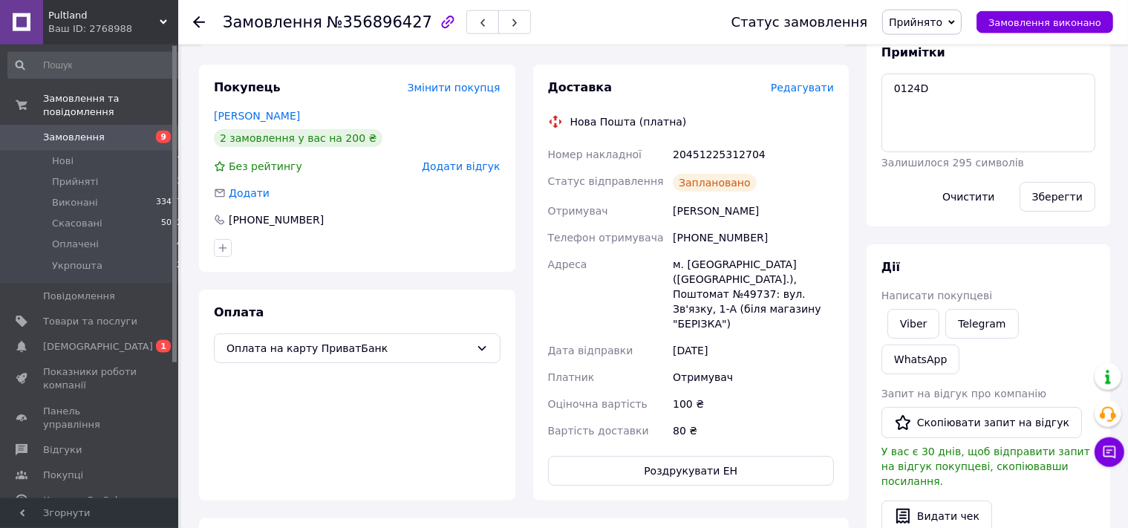
scroll to position [313, 0]
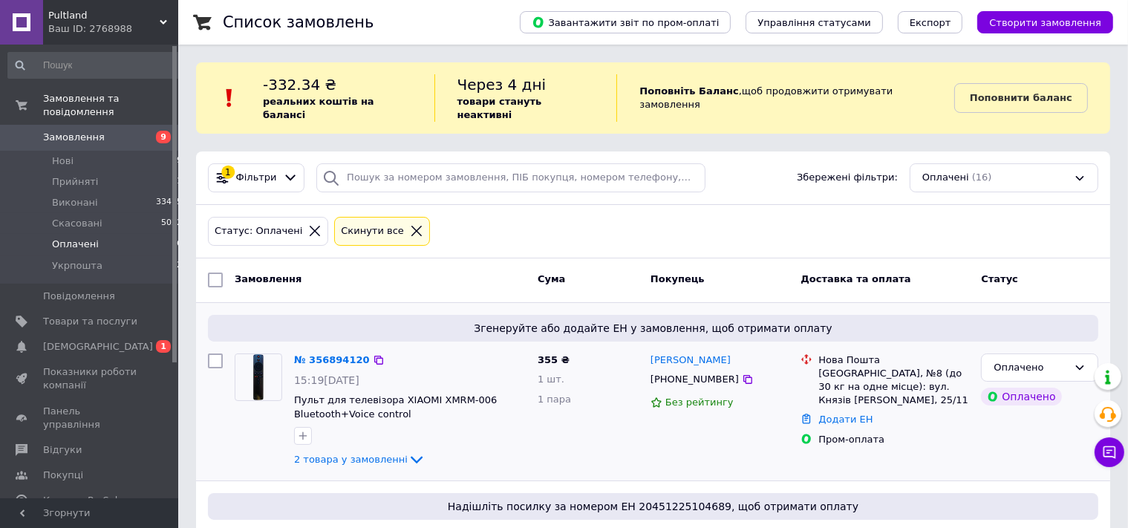
scroll to position [235, 0]
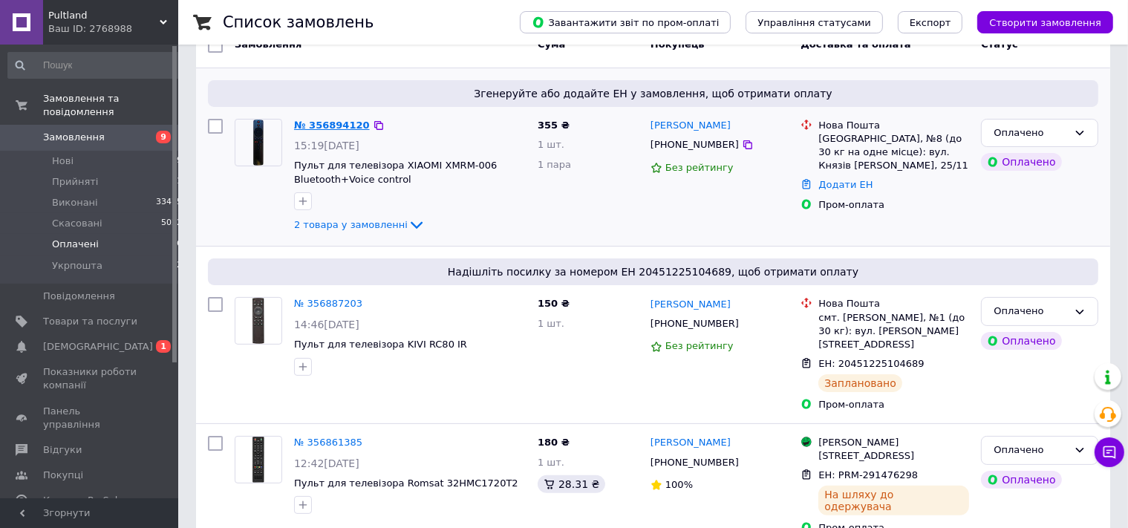
click at [310, 120] on link "№ 356894120" at bounding box center [332, 125] width 76 height 11
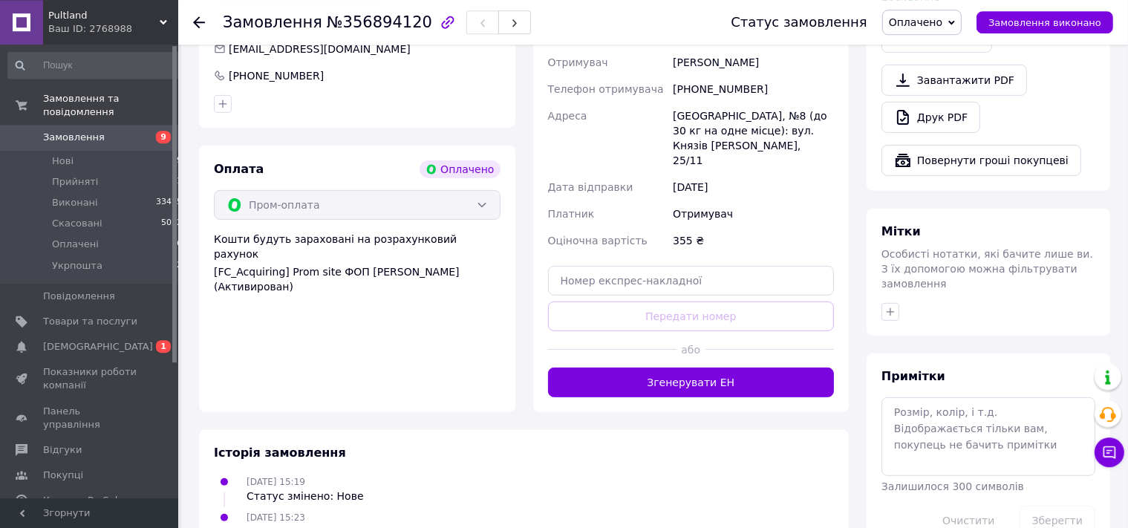
scroll to position [573, 0]
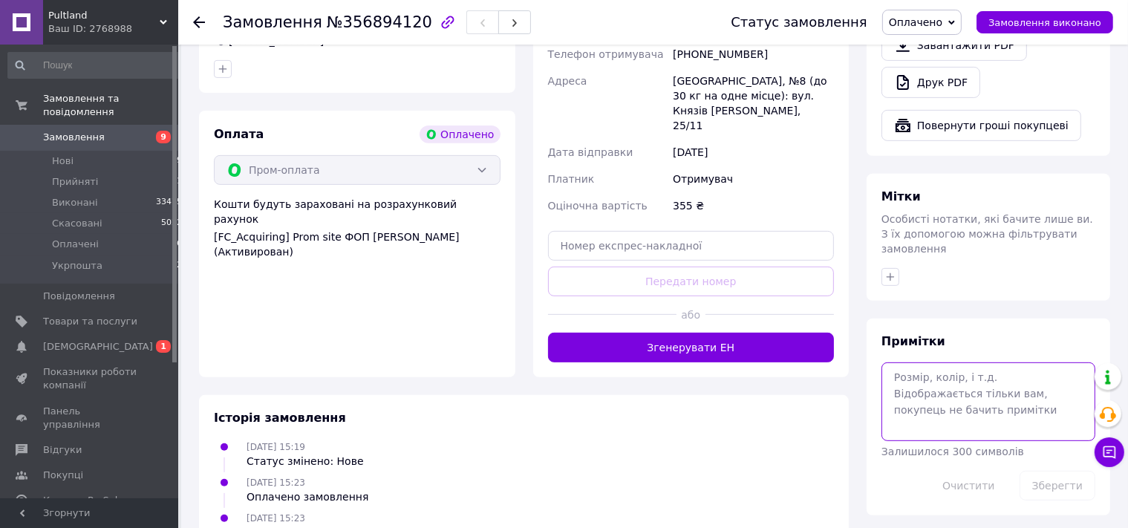
click at [912, 362] on textarea at bounding box center [988, 401] width 214 height 79
click at [891, 271] on icon "button" at bounding box center [890, 277] width 12 height 12
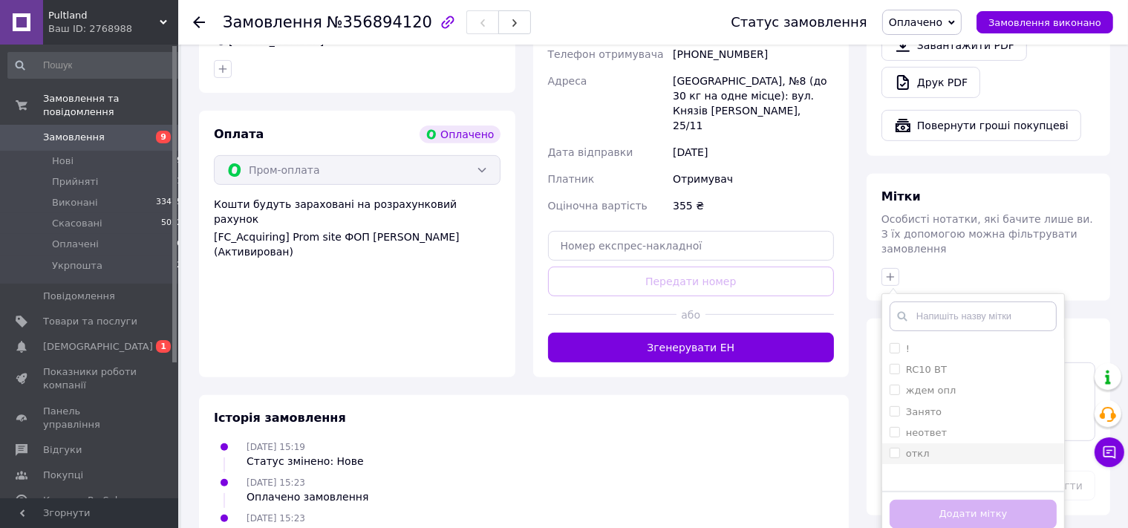
click at [916, 448] on label "откл" at bounding box center [918, 453] width 24 height 11
checkbox input "true"
click at [921, 500] on button "Додати мітку" at bounding box center [973, 514] width 167 height 29
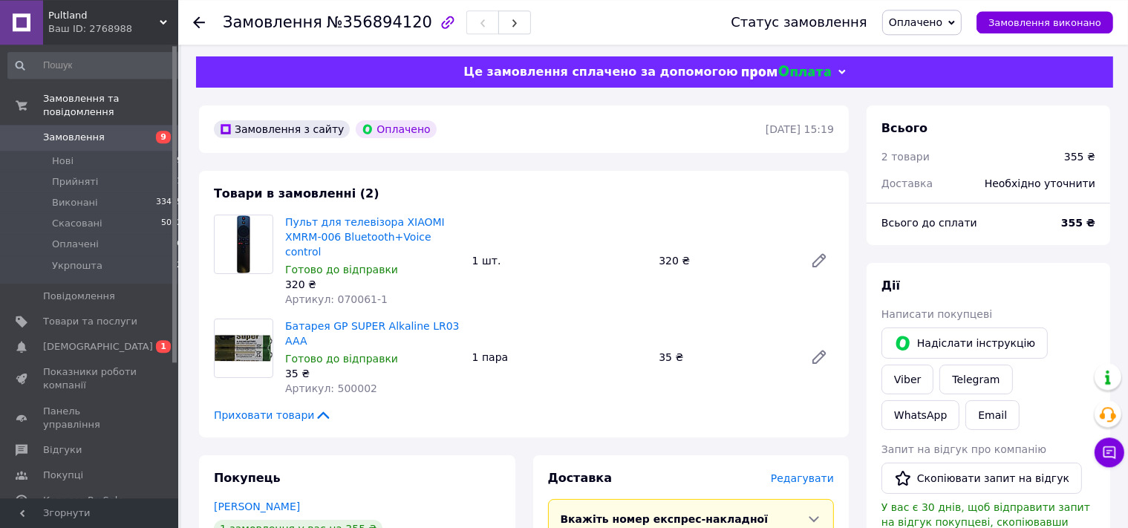
scroll to position [0, 0]
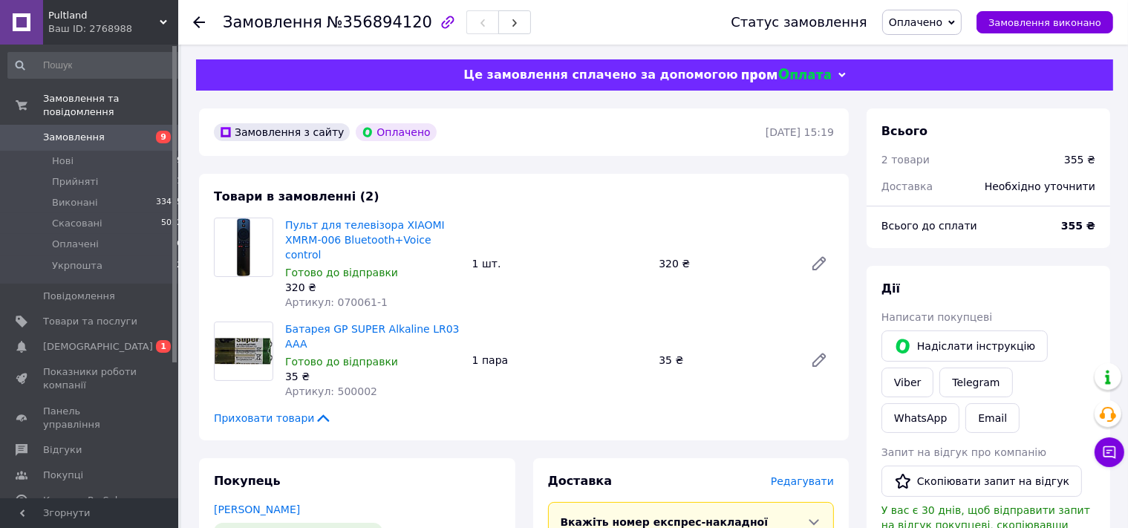
click at [199, 24] on icon at bounding box center [199, 22] width 12 height 12
